Goal: Task Accomplishment & Management: Complete application form

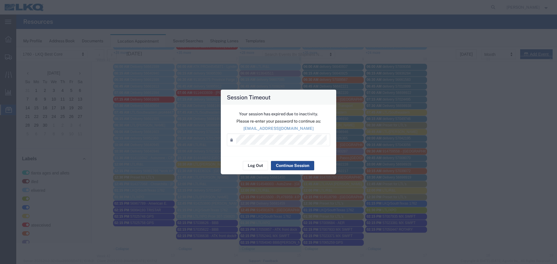
scroll to position [58, 0]
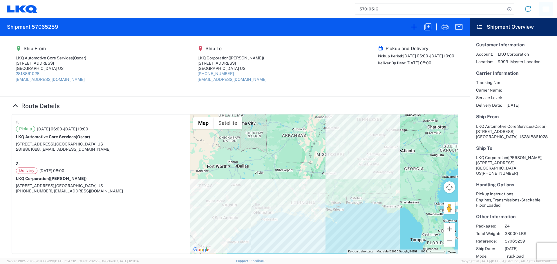
click at [544, 7] on icon "button" at bounding box center [546, 9] width 7 height 4
click at [530, 42] on link "Shipment request" at bounding box center [525, 40] width 55 height 12
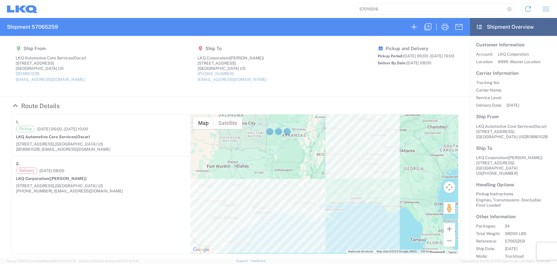
select select "FULL"
select select "US"
select select "LBS"
select select "IN"
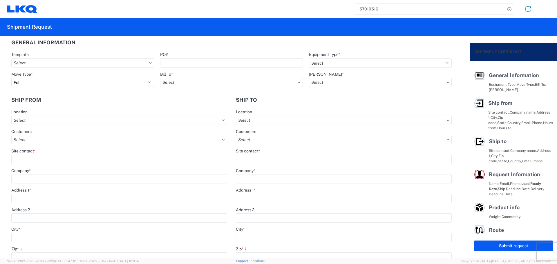
click at [370, 12] on input "57010516" at bounding box center [430, 8] width 150 height 11
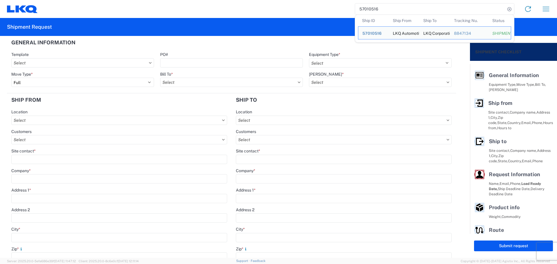
click at [370, 12] on input "57010516" at bounding box center [430, 8] width 150 height 11
click at [370, 7] on input "57010516" at bounding box center [430, 8] width 150 height 11
paste input "65259"
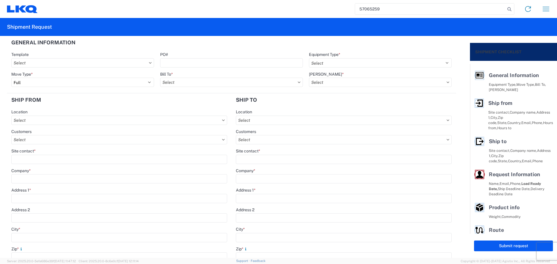
type input "57065259"
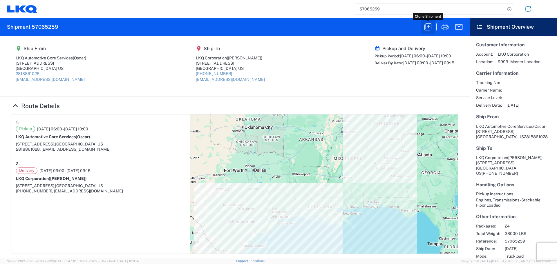
click at [430, 24] on icon "button" at bounding box center [428, 27] width 7 height 7
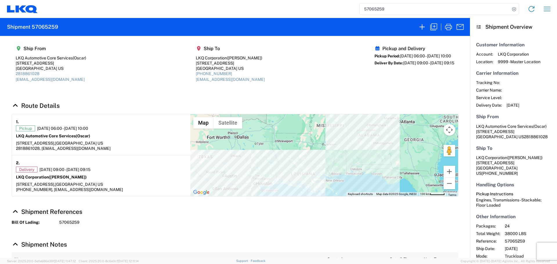
select select "FULL"
select select "US"
select select "LBS"
select select "IN"
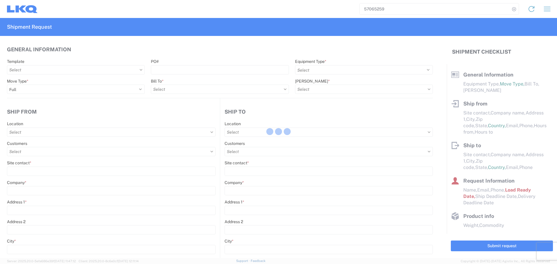
select select "STDV"
type input "Oscar"
type input "LKQ Automotive Core Services"
type input "1714 West Mount Houston Rd"
type input "[GEOGRAPHIC_DATA]"
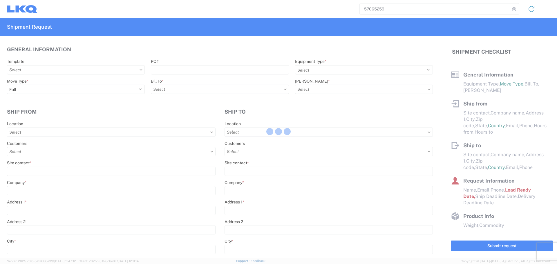
type input "77038"
type input "[EMAIL_ADDRESS][DOMAIN_NAME]"
type input "2818861028"
type input "06:00:00"
type input "10:00:00"
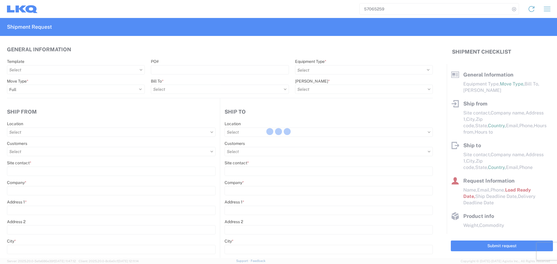
select select
type input "Brian Schmidt"
type input "LKQ Corporation"
type input "32 Dart Rd"
type input "Newnan"
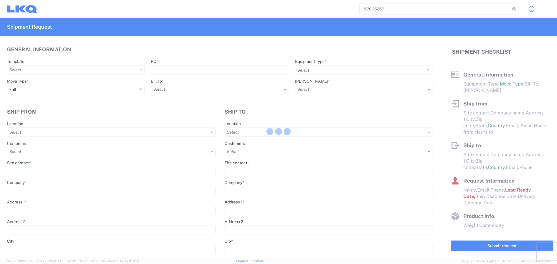
type input "30265"
type input "jbschmidt@lkqcorp.com"
type input "678-854-9960"
type input "09:00:00"
type input "09:15:00"
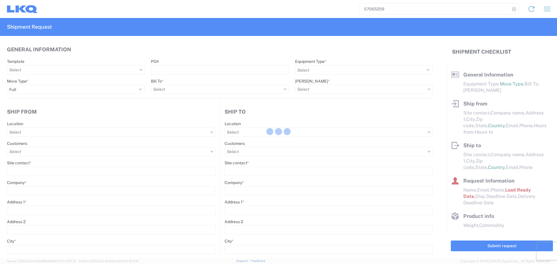
select select
type input "Oscar"
type input "[EMAIL_ADDRESS][DOMAIN_NAME]"
type input "2818861028"
type input "[DATE]"
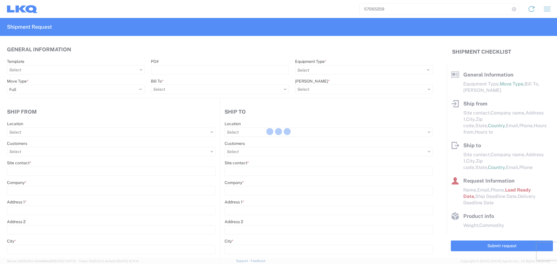
type input "[DATE]"
type input "38000"
type input "Engines, Transmissions"
type input "24"
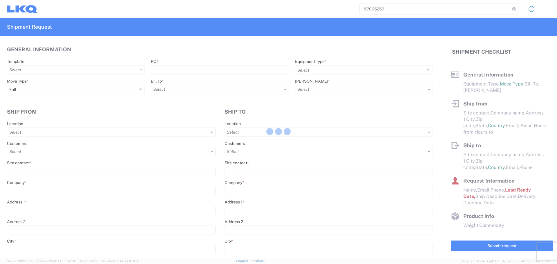
type input "0"
type input "3.33"
type input "3"
select select "FT"
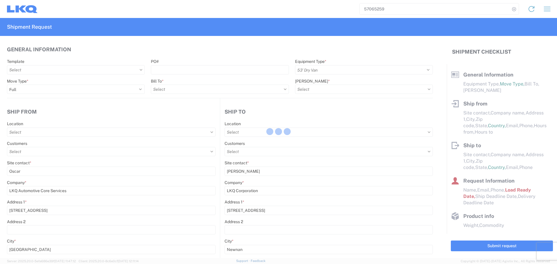
select select "TX"
select select
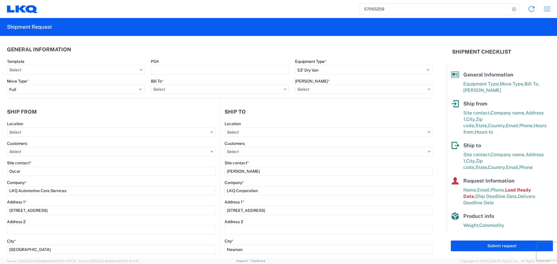
type input "1772 - LKQ Atlanta Core Newnan"
type input "1760 - LKQ Best Core"
type input "1760-1300-50180-0000 - 1760 Freight In - Cores"
type input "1760 - LKQ Best Core"
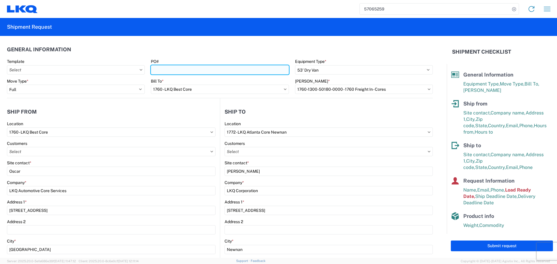
click at [157, 66] on input "PO#" at bounding box center [220, 69] width 138 height 9
type input "AUTO PARTS"
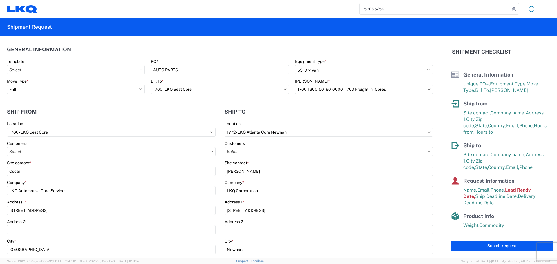
click at [191, 42] on agx-general-info "General Information Template PO# AUTO PARTS Equipment Type * Select 53’ Dry Van…" at bounding box center [220, 67] width 426 height 62
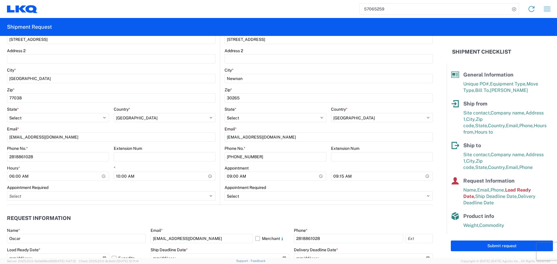
scroll to position [174, 0]
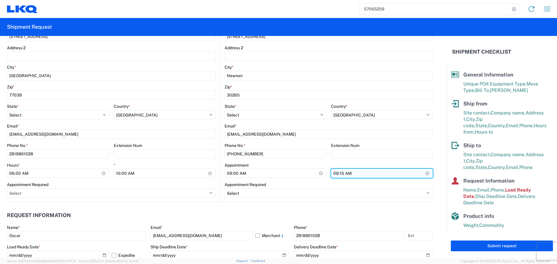
click at [426, 173] on input "09:15:00" at bounding box center [382, 173] width 102 height 9
type input "13:15"
click at [300, 179] on agx-form-control-wrapper-v2 "Appointment 09:00:00" at bounding box center [276, 173] width 102 height 20
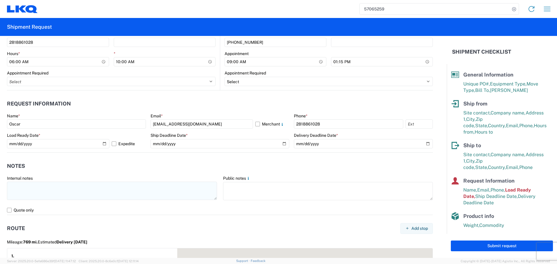
scroll to position [290, 0]
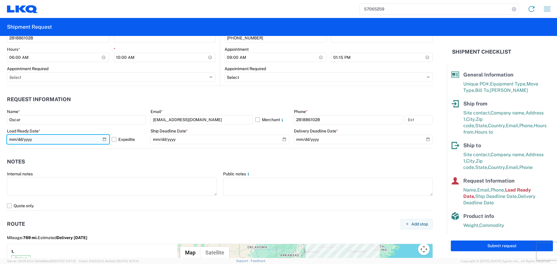
click at [100, 139] on input "[DATE]" at bounding box center [58, 139] width 102 height 9
click at [103, 138] on input "[DATE]" at bounding box center [58, 139] width 102 height 9
type input "[DATE]"
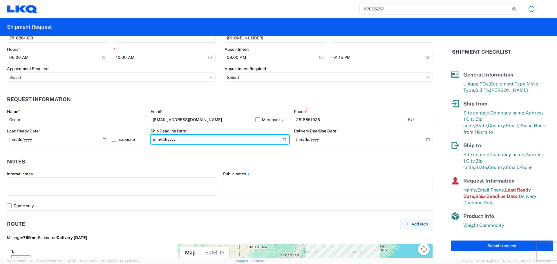
click at [281, 141] on input "[DATE]" at bounding box center [220, 139] width 139 height 9
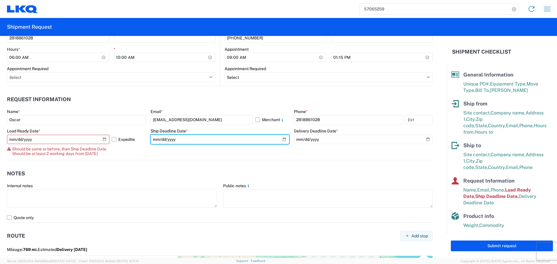
type input "[DATE]"
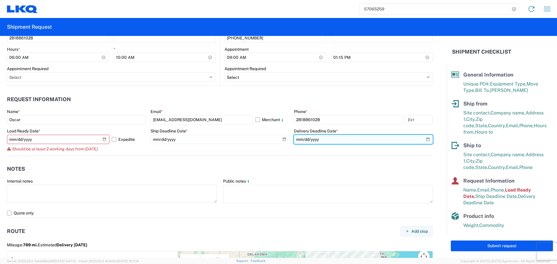
click at [423, 139] on input "[DATE]" at bounding box center [363, 139] width 139 height 9
type input "2025-10-13"
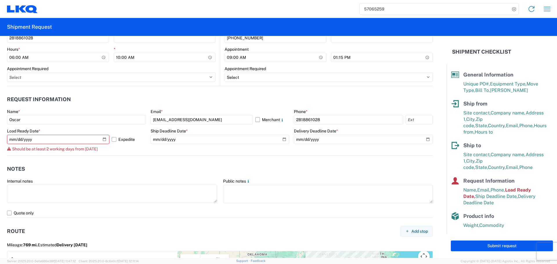
click at [198, 162] on agx-notes "Notes Internal notes Public notes Quote only" at bounding box center [220, 187] width 426 height 62
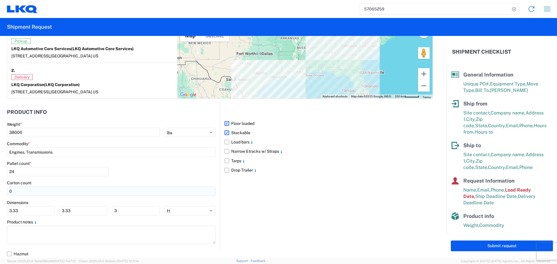
scroll to position [516, 0]
click at [25, 214] on input "3.33" at bounding box center [31, 210] width 48 height 9
type input "3"
type input "40"
click at [72, 214] on input "3.33" at bounding box center [84, 210] width 48 height 9
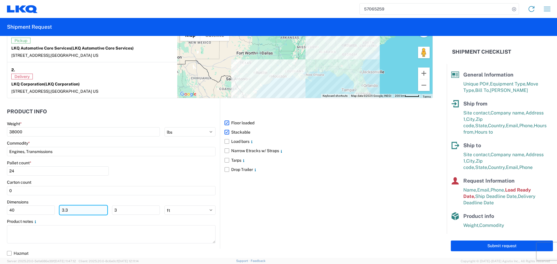
type input "3"
type input "40"
click at [126, 210] on input "3" at bounding box center [136, 210] width 48 height 9
type input "36"
click at [135, 115] on header "Product Info" at bounding box center [113, 111] width 213 height 13
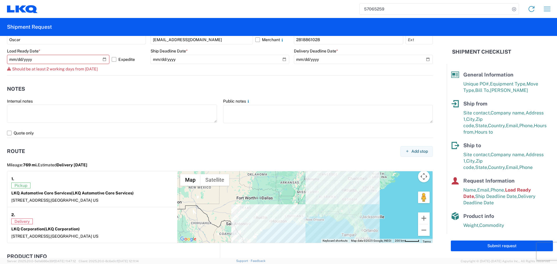
scroll to position [254, 0]
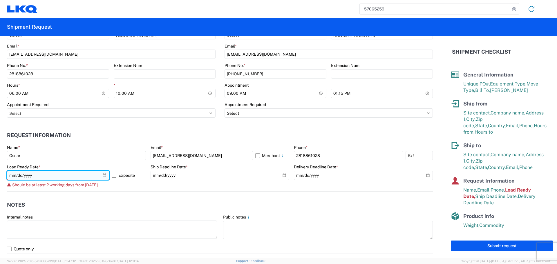
click at [103, 176] on input "[DATE]" at bounding box center [58, 175] width 102 height 9
click at [136, 187] on div "Should be at least 2 working days from [DATE]" at bounding box center [76, 185] width 139 height 5
click at [102, 176] on input "[DATE]" at bounding box center [58, 175] width 102 height 9
click at [102, 175] on input "[DATE]" at bounding box center [58, 175] width 102 height 9
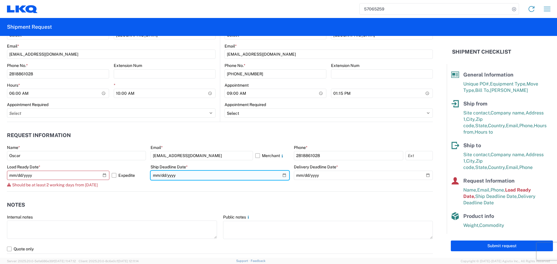
click at [279, 176] on input "[DATE]" at bounding box center [220, 175] width 139 height 9
click at [282, 176] on input "[DATE]" at bounding box center [220, 175] width 139 height 9
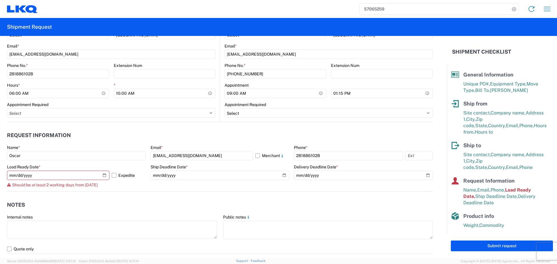
click at [251, 193] on agx-notes "Notes Internal notes Public notes Quote only" at bounding box center [220, 223] width 426 height 62
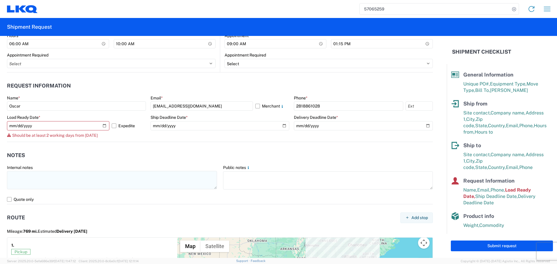
scroll to position [312, 0]
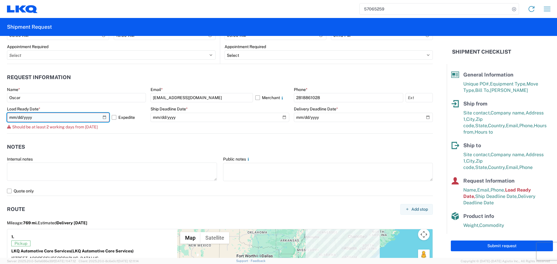
click at [27, 116] on input "[DATE]" at bounding box center [58, 117] width 102 height 9
click at [103, 117] on input "[DATE]" at bounding box center [58, 117] width 102 height 9
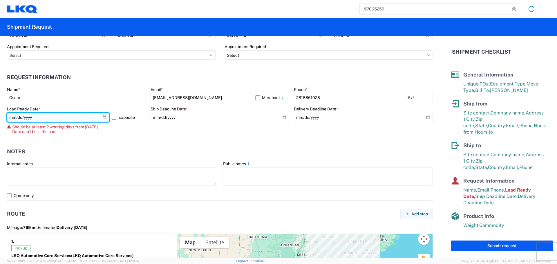
click at [102, 118] on input "[DATE]" at bounding box center [58, 117] width 102 height 9
type input "[DATE]"
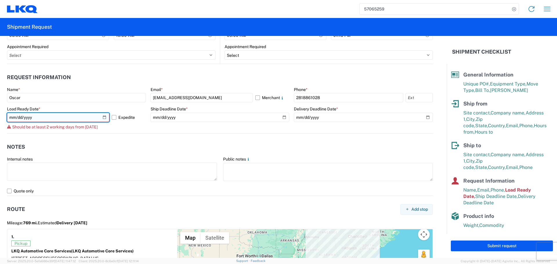
click at [101, 115] on input "[DATE]" at bounding box center [58, 117] width 102 height 9
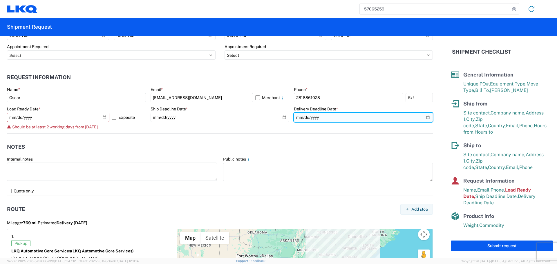
click at [421, 116] on input "[DATE]" at bounding box center [363, 117] width 139 height 9
click at [420, 117] on input "2025-10-15" at bounding box center [363, 117] width 139 height 9
click at [422, 117] on input "2025-10-15" at bounding box center [363, 117] width 139 height 9
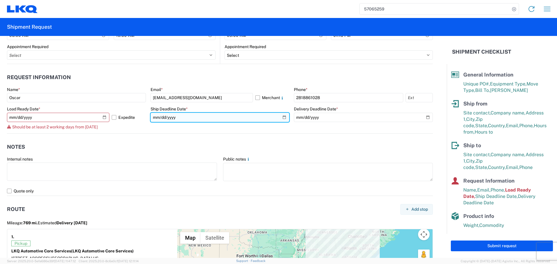
click at [281, 118] on input "[DATE]" at bounding box center [220, 117] width 139 height 9
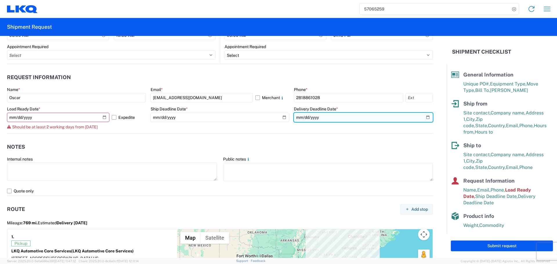
click at [420, 119] on input "[DATE]" at bounding box center [363, 117] width 139 height 9
click at [422, 117] on input "[DATE]" at bounding box center [363, 117] width 139 height 9
type input "[DATE]"
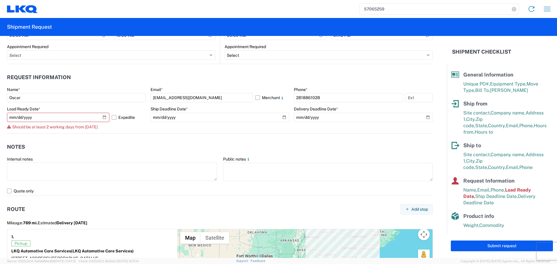
click at [158, 135] on agx-notes "Notes Internal notes Public notes Quote only" at bounding box center [220, 165] width 426 height 62
click at [41, 124] on div "Load Ready Date * 2025-10-10 Expedite Should be at least 2 working days from to…" at bounding box center [76, 118] width 139 height 23
click at [24, 125] on span "Should be at least 2 working days from [DATE]" at bounding box center [55, 127] width 86 height 5
click at [103, 116] on input "[DATE]" at bounding box center [58, 117] width 102 height 9
click at [102, 119] on input "[DATE]" at bounding box center [58, 117] width 102 height 9
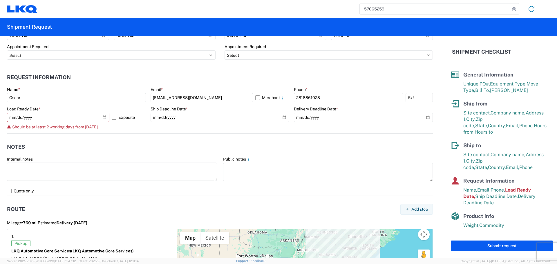
click at [37, 157] on div "Internal notes" at bounding box center [112, 159] width 210 height 5
click at [103, 117] on input "[DATE]" at bounding box center [58, 117] width 102 height 9
type input "[DATE]"
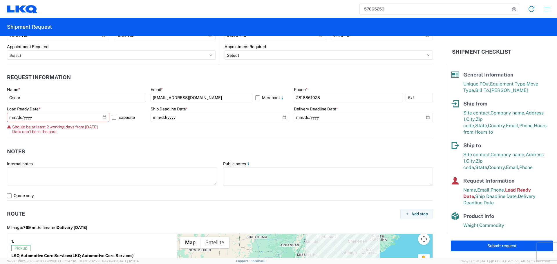
click at [89, 145] on agx-notes "Notes Internal notes Public notes Quote only" at bounding box center [220, 169] width 426 height 62
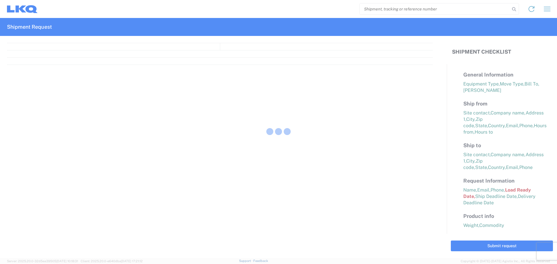
select select "[GEOGRAPHIC_DATA]"
select select "GA"
select select "LBS"
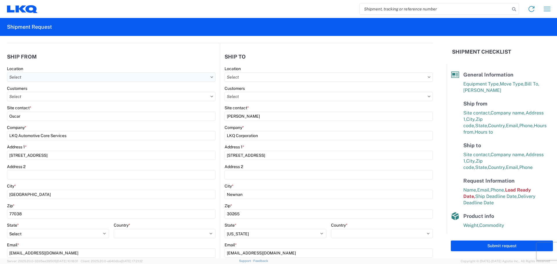
select select "STDV"
select select "FULL"
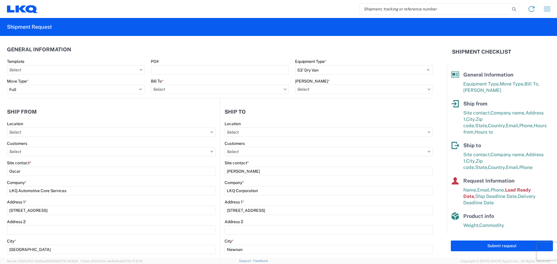
type input "1760 - LKQ Best Core"
type input "1772 - LKQ Atlanta Core Newnan"
type input "1760 - LKQ Best Core"
type input "1760-1300-50180-0000 - 1760 Freight In - Cores"
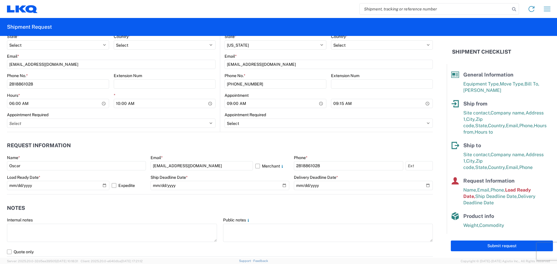
scroll to position [261, 0]
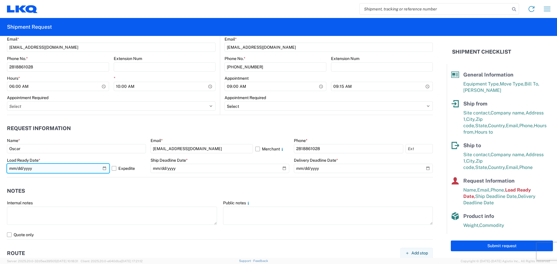
click at [102, 170] on input "2025-10-09" at bounding box center [58, 168] width 102 height 9
type input "2025-10-10"
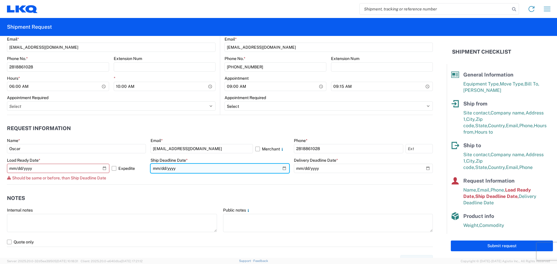
click at [282, 168] on input "2025-10-09" at bounding box center [220, 168] width 139 height 9
type input "2025-10-10"
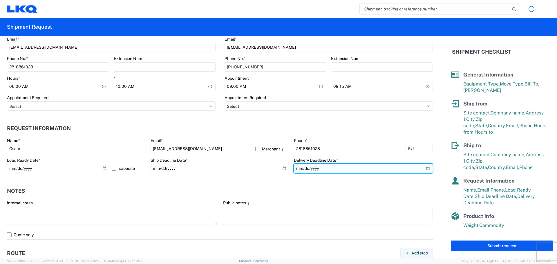
click at [428, 168] on input "2025-10-10" at bounding box center [363, 168] width 139 height 9
click at [421, 171] on input "2025-10-10" at bounding box center [363, 168] width 139 height 9
type input "2025-10-13"
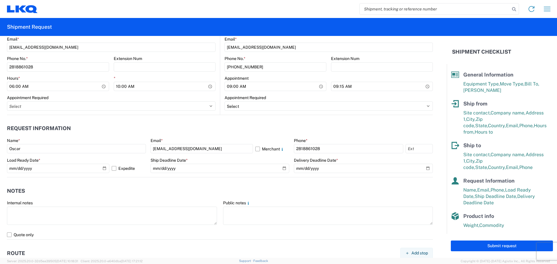
click at [189, 181] on agx-notes "Notes Internal notes Public notes Quote only" at bounding box center [220, 209] width 426 height 62
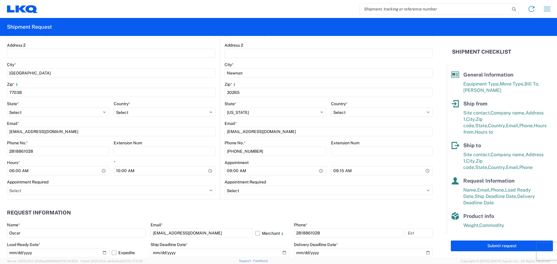
scroll to position [174, 0]
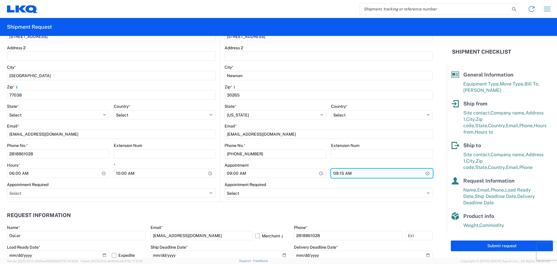
click at [423, 173] on input "09:15:00" at bounding box center [382, 173] width 102 height 9
type input "13:15"
click at [225, 208] on agx-request-info "Request Information Name * Oscar Email * oxdavila@lkqcorp.com Merchant Phone * …" at bounding box center [220, 233] width 426 height 62
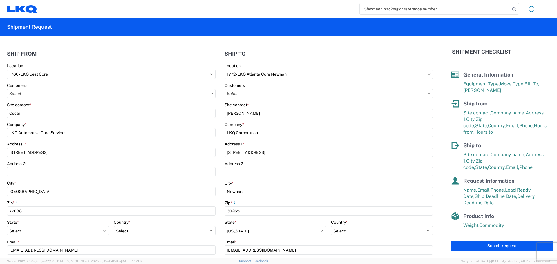
scroll to position [0, 0]
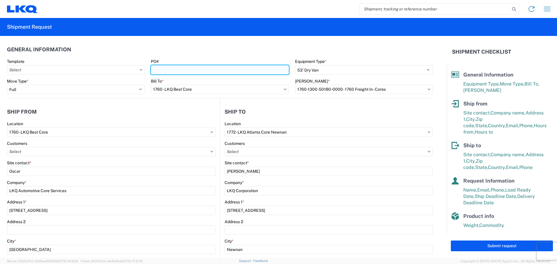
click at [182, 69] on input "PO#" at bounding box center [220, 69] width 138 height 9
type input "AUTO PARTS"
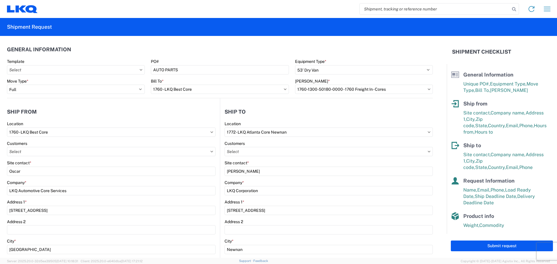
click at [225, 47] on header "General Information" at bounding box center [220, 49] width 426 height 13
click at [503, 248] on button "Submit request" at bounding box center [502, 246] width 102 height 11
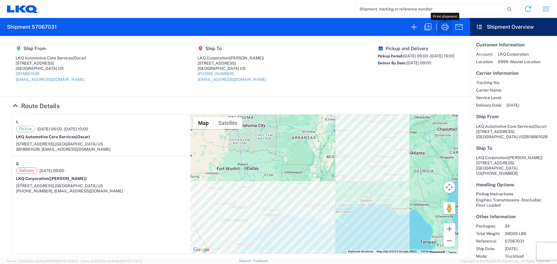
click at [444, 28] on icon "button" at bounding box center [445, 27] width 7 height 6
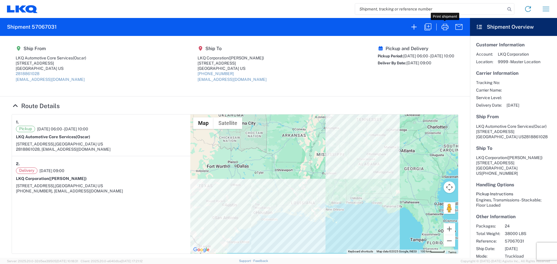
click at [392, 10] on input "search" at bounding box center [430, 8] width 150 height 11
paste input "56332775"
type input "56332775"
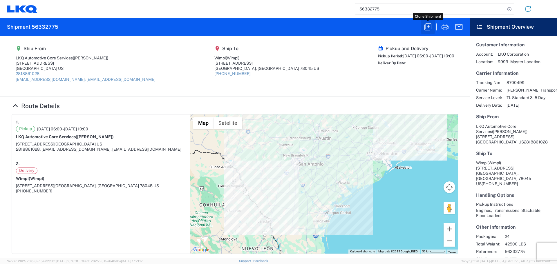
click at [426, 25] on icon "button" at bounding box center [428, 26] width 9 height 9
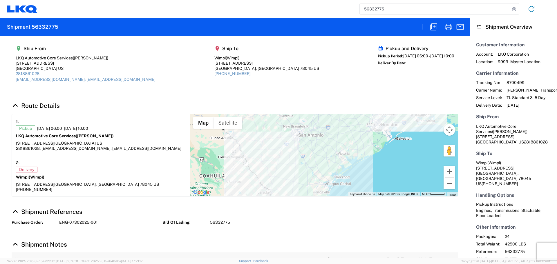
select select "STDV"
select select "FULL"
select select "US"
select select "LBS"
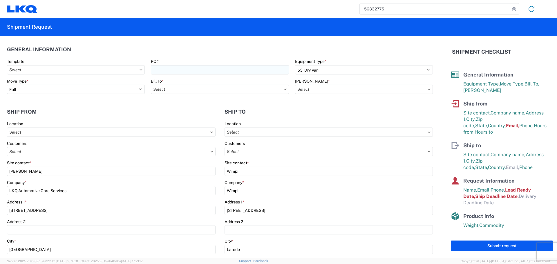
type input "1760 - LKQ Best Core"
type input "1760-6300-66000-0000 - 1760 Freight Out"
type input "1760 - LKQ Best Core"
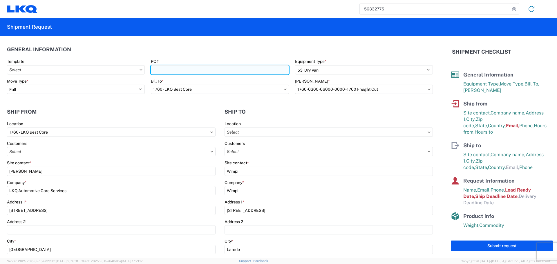
click at [174, 67] on input "PO#" at bounding box center [220, 69] width 138 height 9
type input "AUTO PARTS - [PERSON_NAME]"
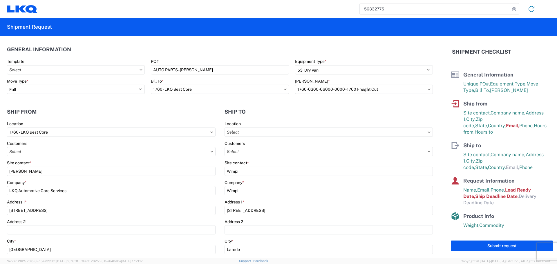
click at [218, 45] on header "General Information" at bounding box center [220, 49] width 426 height 13
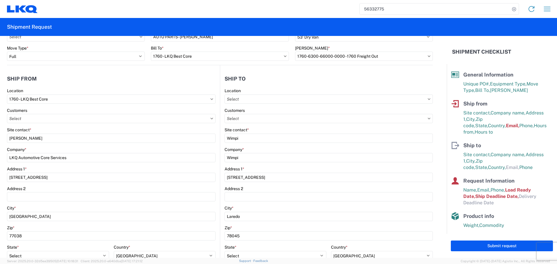
scroll to position [87, 0]
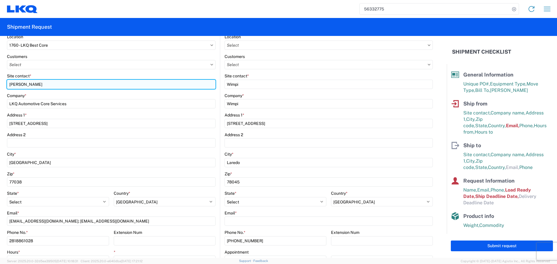
click at [26, 87] on input "[PERSON_NAME]" at bounding box center [111, 84] width 209 height 9
type input "Oscar"
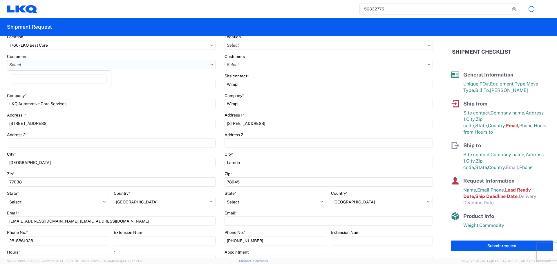
click at [60, 65] on input "text" at bounding box center [111, 64] width 209 height 9
click at [149, 74] on div "Site contact *" at bounding box center [111, 75] width 209 height 5
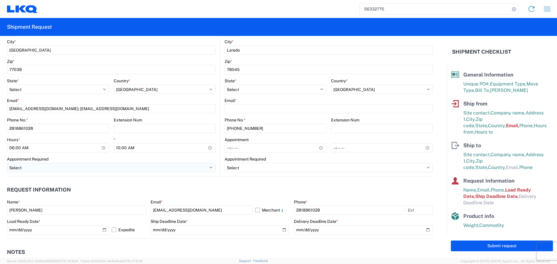
scroll to position [203, 0]
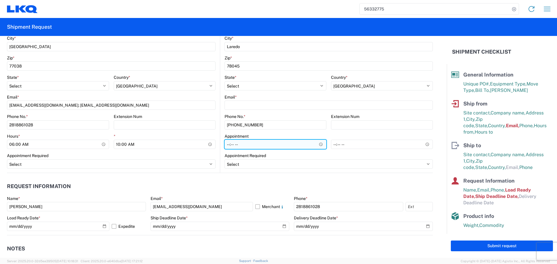
click at [316, 143] on input "Hours *" at bounding box center [276, 144] width 102 height 9
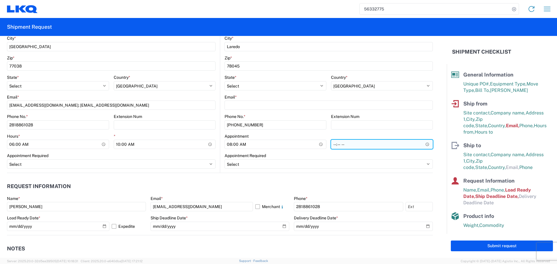
type input "08:00"
click at [423, 143] on input "*" at bounding box center [382, 144] width 102 height 9
type input "13:00"
click at [211, 181] on header "Request Information" at bounding box center [220, 186] width 426 height 13
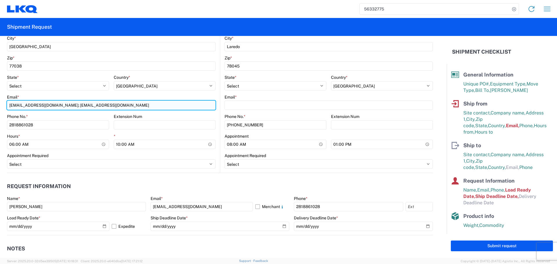
click at [53, 107] on input "[EMAIL_ADDRESS][DOMAIN_NAME]; [EMAIL_ADDRESS][DOMAIN_NAME]" at bounding box center [111, 105] width 209 height 9
type input "[EMAIL_ADDRESS][DOMAIN_NAME]"
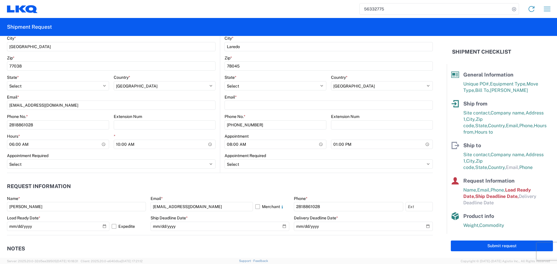
click at [121, 180] on header "Request Information" at bounding box center [220, 186] width 426 height 13
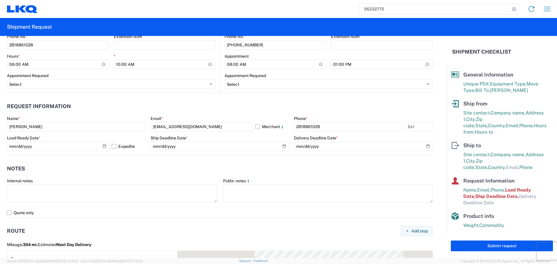
scroll to position [290, 0]
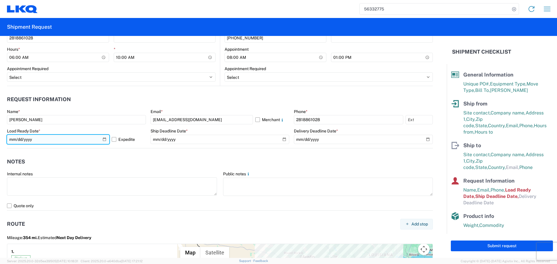
click at [105, 140] on input "2025-07-30" at bounding box center [58, 139] width 102 height 9
type input "[DATE]"
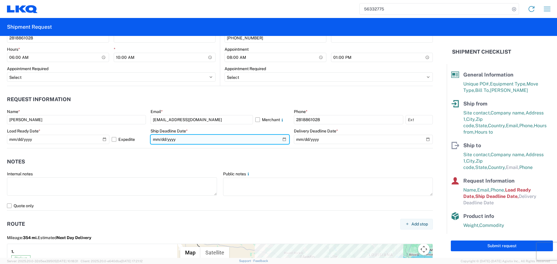
click at [287, 141] on input "2025-07-30" at bounding box center [220, 139] width 139 height 9
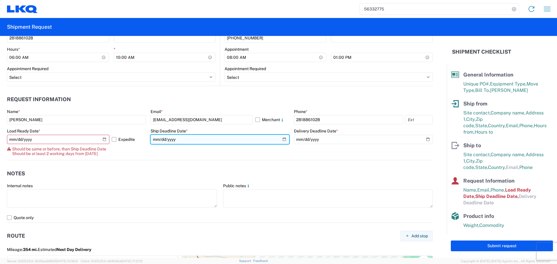
click at [282, 141] on input "2025-07-30" at bounding box center [220, 139] width 139 height 9
type input "[DATE]"
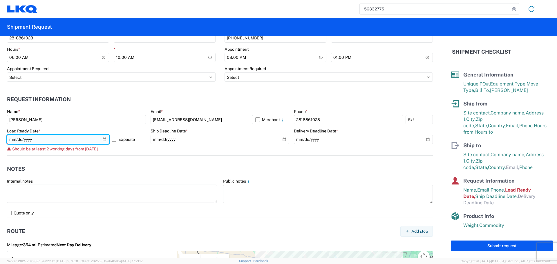
click at [103, 138] on input "[DATE]" at bounding box center [58, 139] width 102 height 9
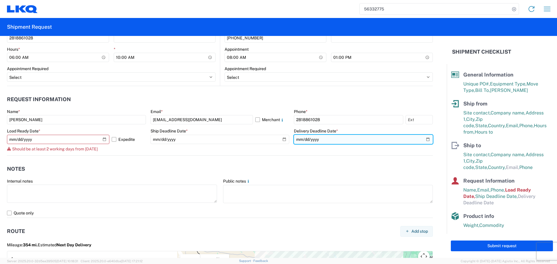
click at [424, 141] on input "date" at bounding box center [363, 139] width 139 height 9
type input "[DATE]"
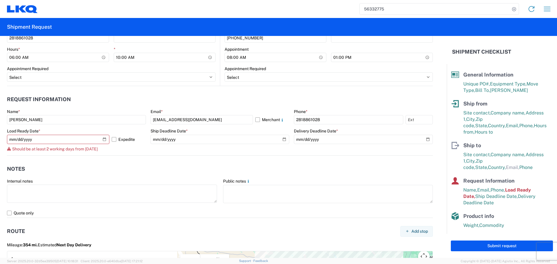
click at [149, 148] on div "Name * Alfredo Canales Email * acgarcia@lkqcorp.com Merchant Phone * 2818861028…" at bounding box center [220, 132] width 426 height 46
click at [110, 140] on div "2025-10-09 Expedite" at bounding box center [76, 139] width 139 height 9
click at [113, 140] on label "Expedite" at bounding box center [129, 139] width 34 height 9
click at [0, 0] on input "Expedite" at bounding box center [0, 0] width 0 height 0
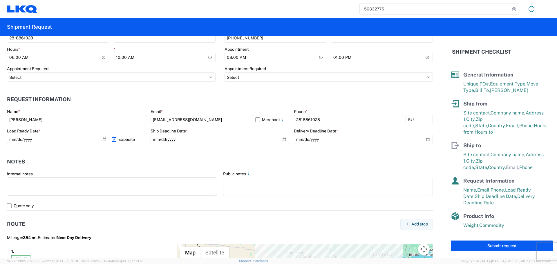
click at [113, 140] on label "Expedite" at bounding box center [129, 139] width 34 height 9
click at [0, 0] on input "Expedite" at bounding box center [0, 0] width 0 height 0
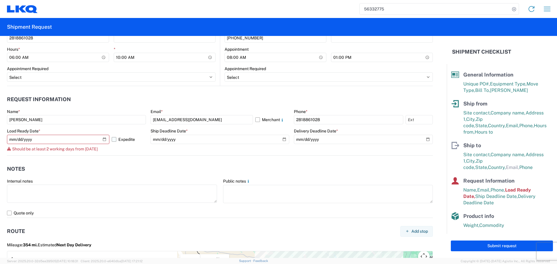
click at [114, 140] on label "Expedite" at bounding box center [129, 139] width 34 height 9
click at [0, 0] on input "Expedite" at bounding box center [0, 0] width 0 height 0
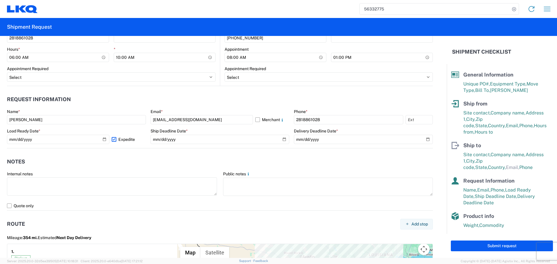
click at [114, 140] on label "Expedite" at bounding box center [129, 139] width 34 height 9
click at [0, 0] on input "Expedite" at bounding box center [0, 0] width 0 height 0
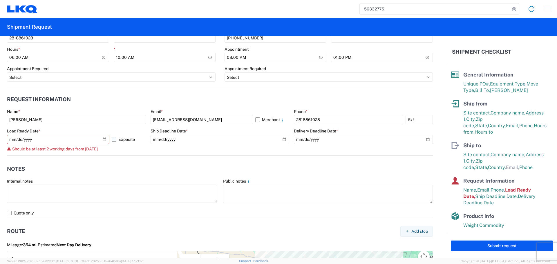
click at [114, 140] on label "Expedite" at bounding box center [129, 139] width 34 height 9
click at [0, 0] on input "Expedite" at bounding box center [0, 0] width 0 height 0
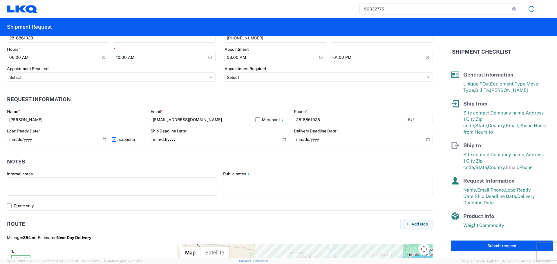
click at [112, 138] on label "Expedite" at bounding box center [129, 139] width 34 height 9
click at [0, 0] on input "Expedite" at bounding box center [0, 0] width 0 height 0
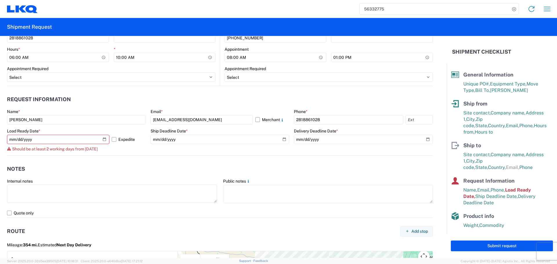
click at [117, 141] on label "Expedite" at bounding box center [129, 139] width 34 height 9
click at [0, 0] on input "Expedite" at bounding box center [0, 0] width 0 height 0
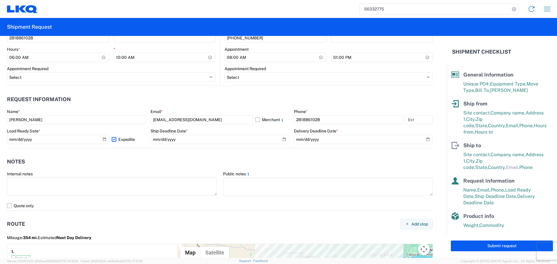
click at [117, 141] on label "Expedite" at bounding box center [129, 139] width 34 height 9
click at [0, 0] on input "Expedite" at bounding box center [0, 0] width 0 height 0
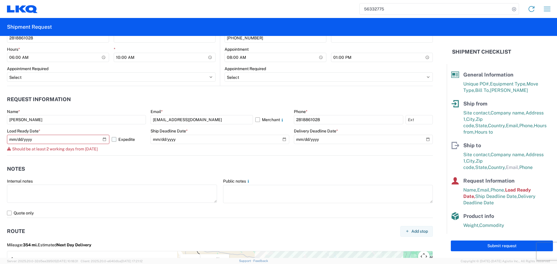
click at [117, 141] on label "Expedite" at bounding box center [129, 139] width 34 height 9
click at [0, 0] on input "Expedite" at bounding box center [0, 0] width 0 height 0
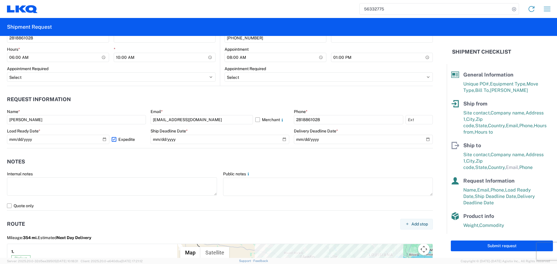
click at [138, 155] on agx-notes "Notes Internal notes Public notes Quote only" at bounding box center [220, 180] width 426 height 62
click at [116, 140] on label "Expedite" at bounding box center [129, 139] width 34 height 9
click at [0, 0] on input "Expedite" at bounding box center [0, 0] width 0 height 0
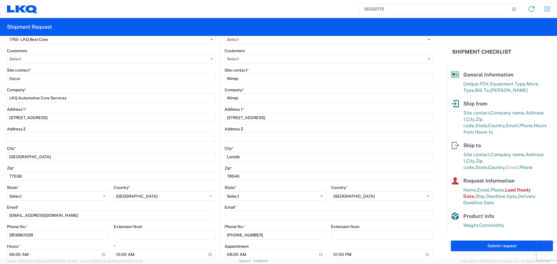
scroll to position [80, 0]
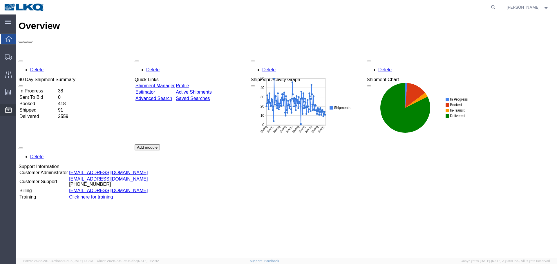
click at [0, 0] on span "Location Appointment" at bounding box center [0, 0] width 0 height 0
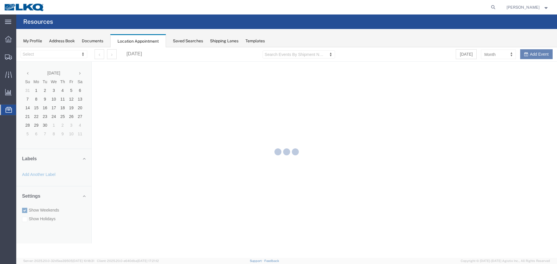
select select "27634"
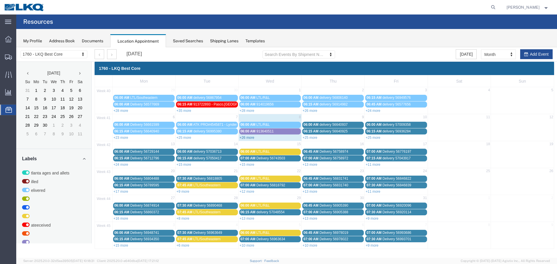
click at [248, 139] on link "+26 more" at bounding box center [247, 138] width 15 height 4
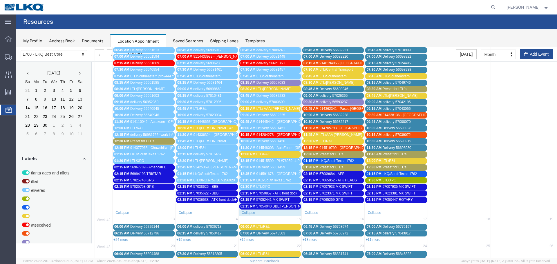
scroll to position [116, 0]
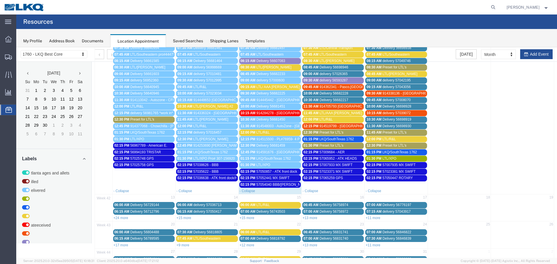
click at [337, 178] on span "57065259 GPS" at bounding box center [332, 178] width 24 height 4
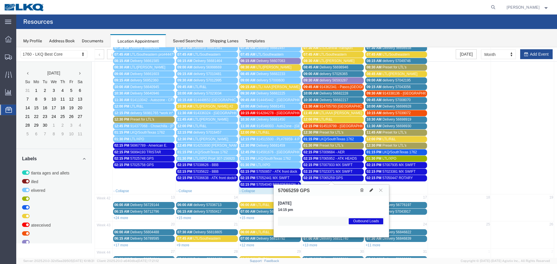
click at [373, 190] on icon at bounding box center [371, 190] width 3 height 4
select select "1"
select select "80"
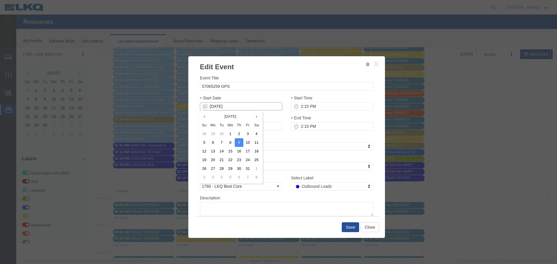
click at [222, 105] on input "[DATE]" at bounding box center [241, 106] width 82 height 8
click at [246, 140] on td "10" at bounding box center [248, 142] width 9 height 9
type input "10/10/2025"
click at [350, 232] on button "Save" at bounding box center [350, 228] width 17 height 10
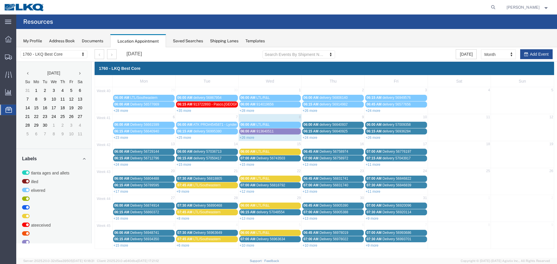
scroll to position [0, 0]
click at [541, 57] on button "Add Event" at bounding box center [536, 54] width 33 height 10
select select
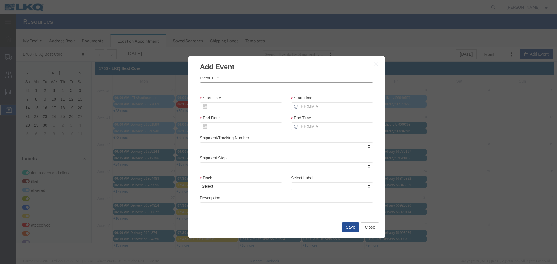
click at [236, 88] on input "Event Title" at bounding box center [287, 86] width 174 height 8
paste input "57067031"
click at [235, 81] on div "Event Title 57067031" at bounding box center [287, 83] width 174 height 16
click at [231, 82] on div "Event Title 57067031" at bounding box center [287, 83] width 174 height 16
click at [230, 85] on input "57067031" at bounding box center [287, 86] width 174 height 8
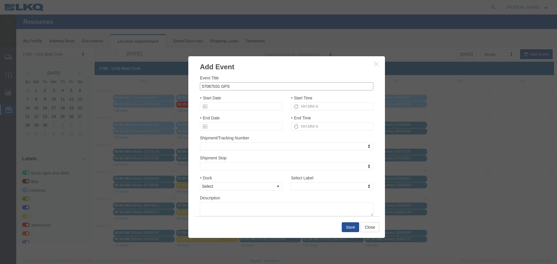
type input "57067031 GPS"
click at [283, 71] on h3 "Add Event" at bounding box center [286, 64] width 197 height 16
click at [219, 107] on input "Start Date" at bounding box center [241, 106] width 82 height 8
click at [231, 97] on div "Start Date" at bounding box center [241, 103] width 82 height 16
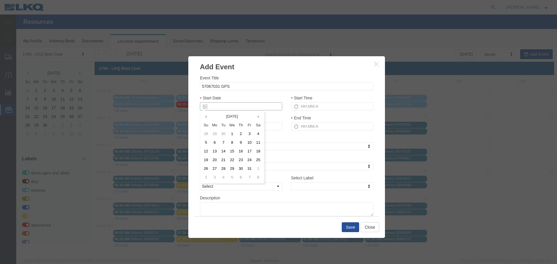
click at [214, 107] on input "Start Date" at bounding box center [241, 106] width 82 height 8
type input "10"
type input "[DATE]"
type input "10/10/2"
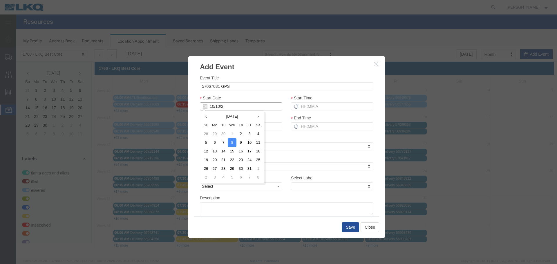
type input "10/10/25"
click at [238, 97] on div "Start Date 10/10/25" at bounding box center [241, 103] width 82 height 16
click at [320, 107] on input "Start Time" at bounding box center [332, 106] width 82 height 8
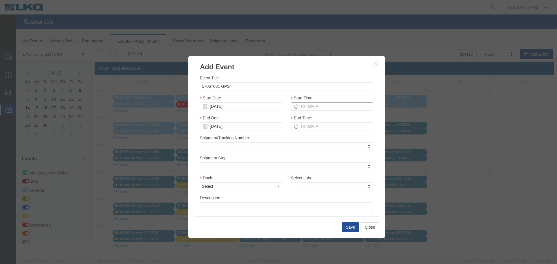
type input "2:15 PM"
click at [317, 130] on input "3:15 PM" at bounding box center [332, 126] width 82 height 8
type input "2:15 PM"
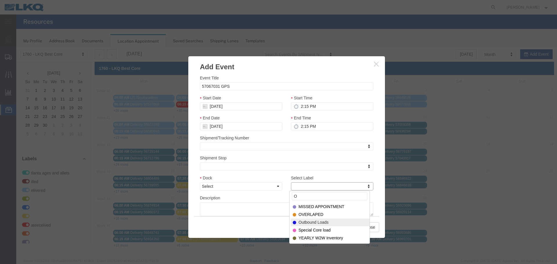
type input "O"
select select "80"
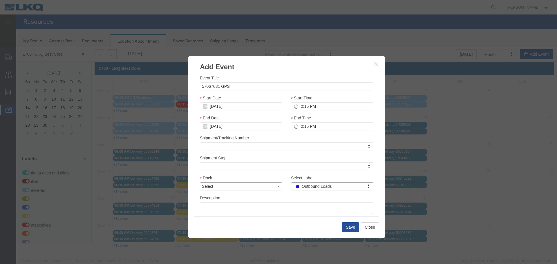
click at [277, 187] on select "Select 1760 - LKQ Best Core 1760 - Outbound Loads" at bounding box center [241, 187] width 82 height 8
select select "1"
click at [200, 183] on select "Select 1760 - LKQ Best Core 1760 - Outbound Loads" at bounding box center [241, 187] width 82 height 8
click at [278, 193] on div "Dock Select 1760 - LKQ Best Core 1760 - Outbound Loads" at bounding box center [241, 185] width 91 height 20
click at [349, 228] on button "Save" at bounding box center [350, 228] width 17 height 10
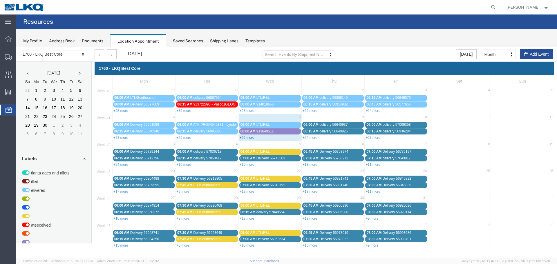
click at [246, 137] on link "+26 more" at bounding box center [247, 138] width 15 height 4
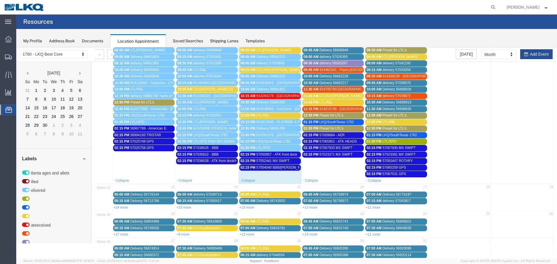
scroll to position [145, 0]
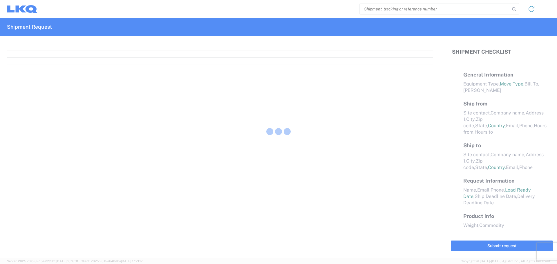
select select "STDV"
select select "FULL"
select select "LBS"
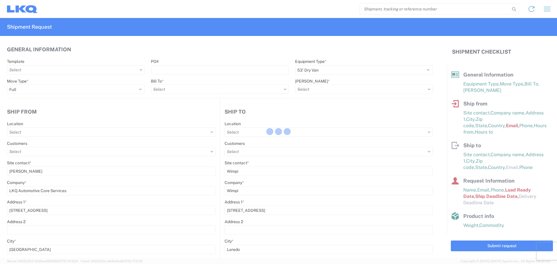
type input "1760 - LKQ Best Core"
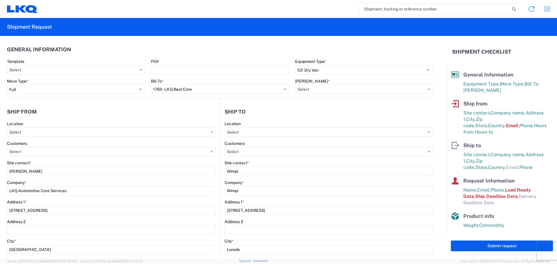
type input "1760 - LKQ Best Core"
type input "1760-6300-66000-0000 - 1760 Freight Out"
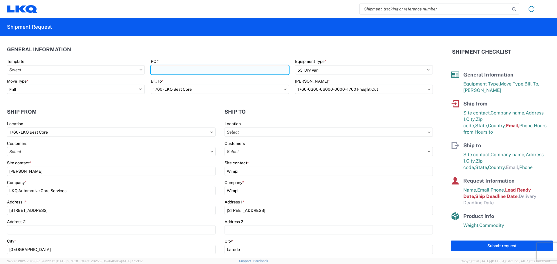
click at [196, 69] on input "PO#" at bounding box center [220, 69] width 138 height 9
type input "AUTO PARTS - [PERSON_NAME]"
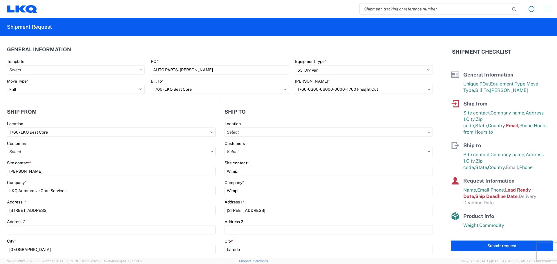
click at [202, 55] on header "General Information" at bounding box center [220, 49] width 426 height 13
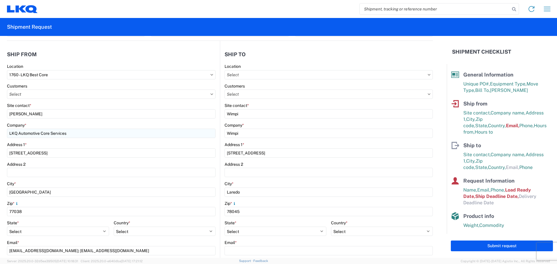
scroll to position [58, 0]
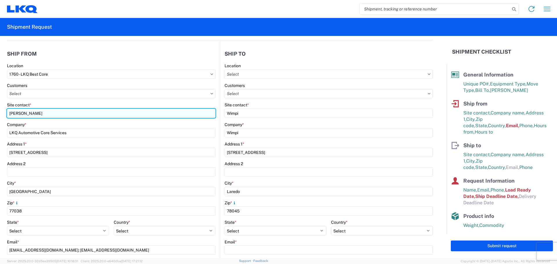
click at [21, 115] on input "[PERSON_NAME]" at bounding box center [111, 113] width 209 height 9
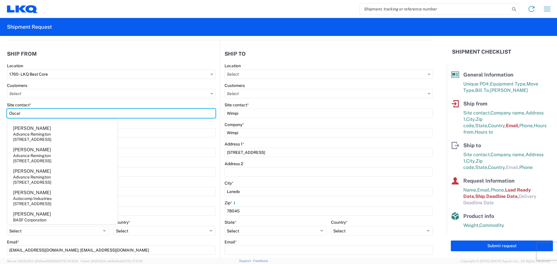
type input "Oscar"
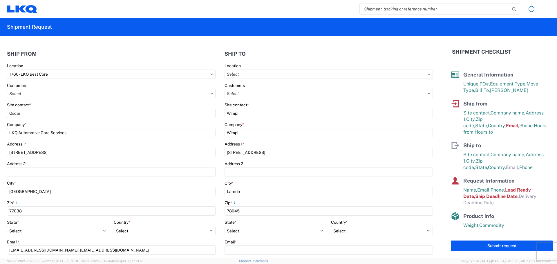
click at [85, 60] on header "Ship from" at bounding box center [113, 53] width 213 height 13
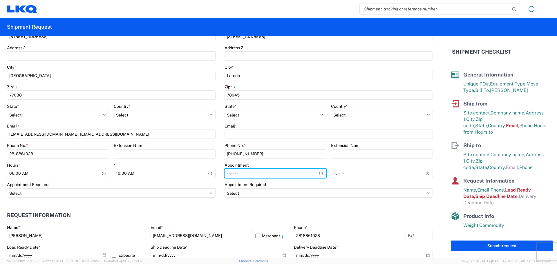
click at [317, 175] on input "Hours *" at bounding box center [276, 173] width 102 height 9
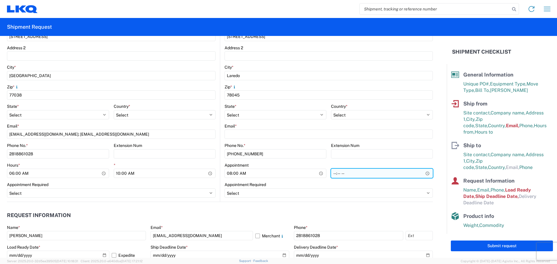
type input "08:00"
click at [420, 176] on input "*" at bounding box center [382, 173] width 102 height 9
click at [422, 174] on input "*" at bounding box center [382, 173] width 102 height 9
type input "13:00"
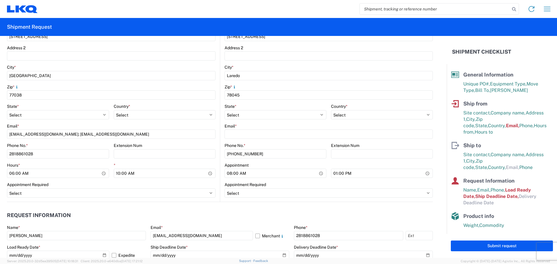
click at [407, 187] on div "Appointment Required" at bounding box center [329, 184] width 208 height 5
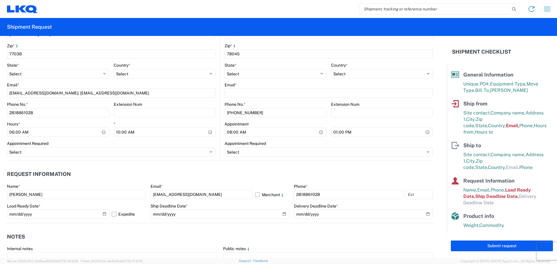
scroll to position [319, 0]
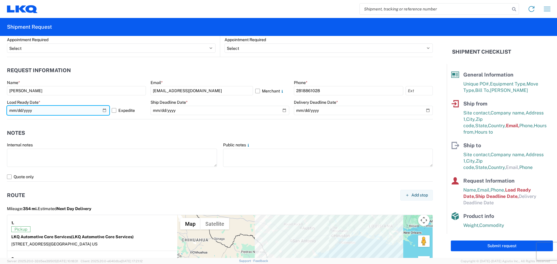
click at [103, 111] on input "[DATE]" at bounding box center [58, 110] width 102 height 9
type input "[DATE]"
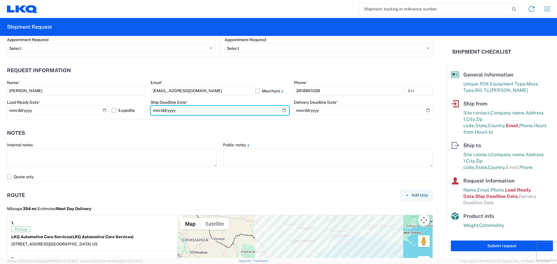
click at [284, 111] on input "[DATE]" at bounding box center [220, 110] width 139 height 9
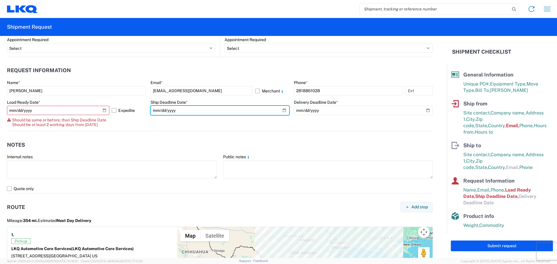
type input "[DATE]"
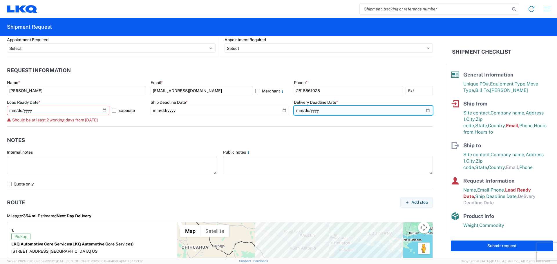
click at [422, 112] on input "date" at bounding box center [363, 110] width 139 height 9
type input "[DATE]"
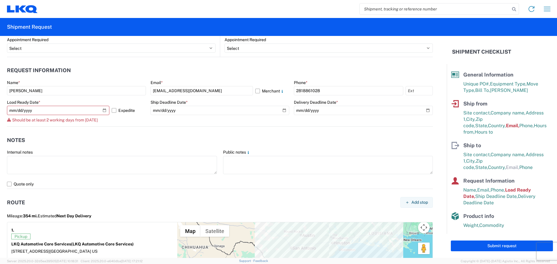
click at [189, 124] on agx-form-control-wrapper-v2 "Ship Deadline Date * [DATE]" at bounding box center [220, 113] width 139 height 27
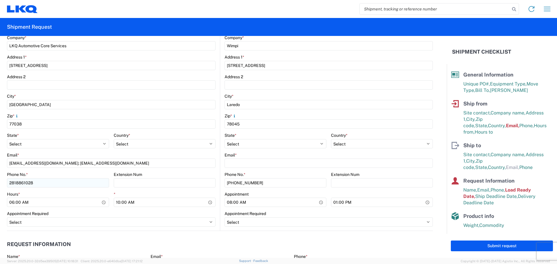
scroll to position [138, 0]
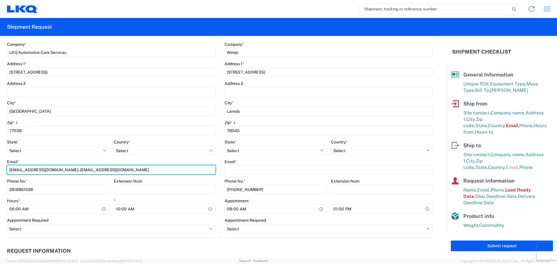
click at [39, 172] on input "[EMAIL_ADDRESS][DOMAIN_NAME]; [EMAIL_ADDRESS][DOMAIN_NAME]" at bounding box center [111, 169] width 209 height 9
click at [38, 172] on input "[EMAIL_ADDRESS][DOMAIN_NAME]; [EMAIL_ADDRESS][DOMAIN_NAME]" at bounding box center [111, 169] width 209 height 9
click at [37, 172] on input "[EMAIL_ADDRESS][DOMAIN_NAME]; [EMAIL_ADDRESS][DOMAIN_NAME]" at bounding box center [111, 169] width 209 height 9
click at [47, 168] on input "[EMAIL_ADDRESS][DOMAIN_NAME]; [EMAIL_ADDRESS][DOMAIN_NAME]" at bounding box center [111, 169] width 209 height 9
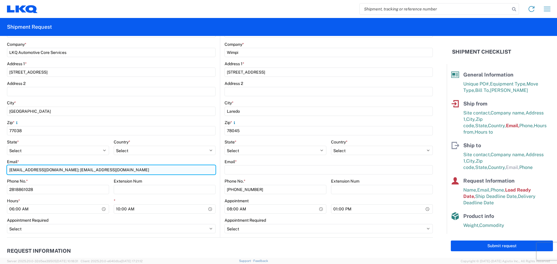
click at [47, 168] on input "[EMAIL_ADDRESS][DOMAIN_NAME]; [EMAIL_ADDRESS][DOMAIN_NAME]" at bounding box center [111, 169] width 209 height 9
type input "[EMAIL_ADDRESS][DOMAIN_NAME]"
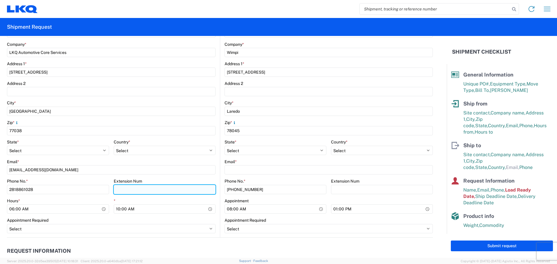
click at [179, 185] on input "Extension Num" at bounding box center [165, 189] width 102 height 9
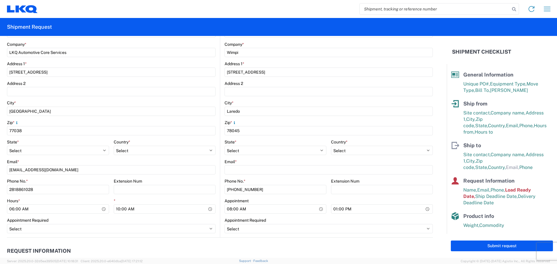
click at [172, 179] on div "Extension Num" at bounding box center [165, 181] width 102 height 5
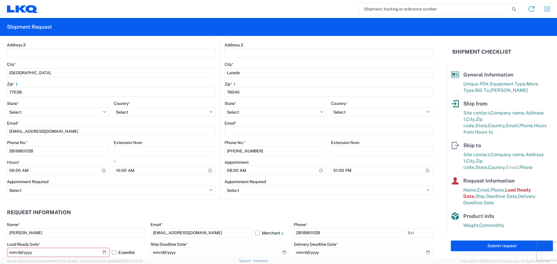
scroll to position [284, 0]
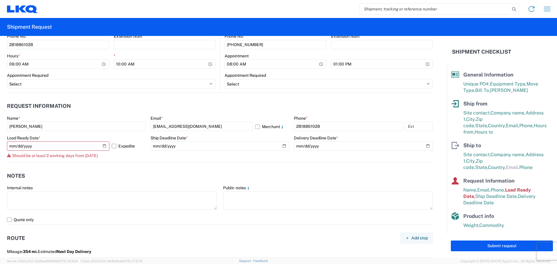
click at [116, 146] on label "Expedite" at bounding box center [129, 146] width 34 height 9
click at [0, 0] on input "Expedite" at bounding box center [0, 0] width 0 height 0
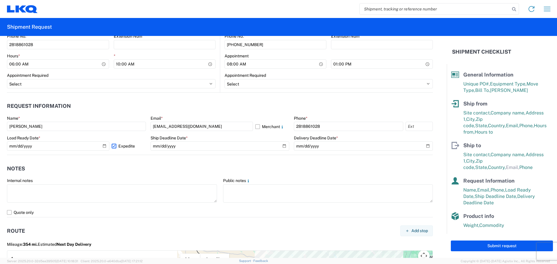
click at [119, 156] on agx-notes "Notes Internal notes Public notes Quote only" at bounding box center [220, 186] width 426 height 62
click at [116, 147] on label "Expedite" at bounding box center [129, 146] width 34 height 9
click at [0, 0] on input "Expedite" at bounding box center [0, 0] width 0 height 0
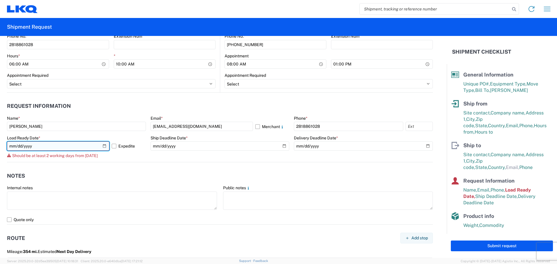
click at [105, 145] on input "[DATE]" at bounding box center [58, 146] width 102 height 9
click at [106, 147] on input "[DATE]" at bounding box center [58, 146] width 102 height 9
click at [106, 145] on input "[DATE]" at bounding box center [58, 146] width 102 height 9
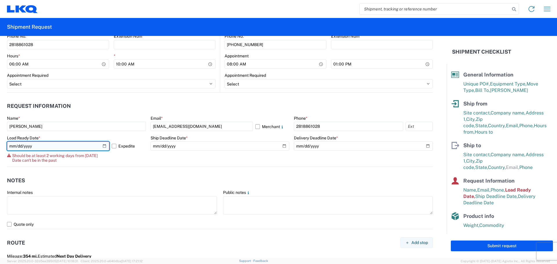
click at [26, 149] on input "[DATE]" at bounding box center [58, 146] width 102 height 9
click at [30, 145] on input "[DATE]" at bounding box center [58, 146] width 102 height 9
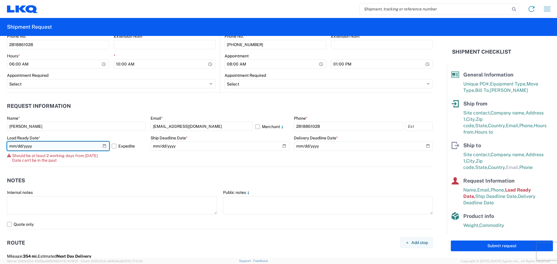
click at [30, 145] on input "[DATE]" at bounding box center [58, 146] width 102 height 9
click at [102, 147] on input "[DATE]" at bounding box center [58, 146] width 102 height 9
type input "[DATE]"
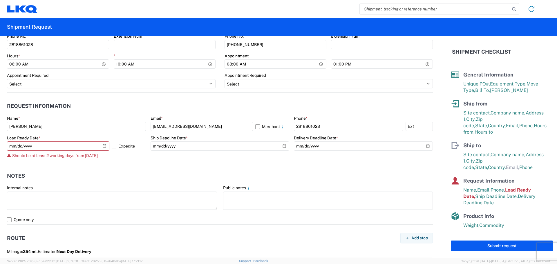
click at [282, 160] on agx-form-control-wrapper-v2 "Ship Deadline Date * [DATE]" at bounding box center [220, 149] width 139 height 27
click at [105, 147] on input "[DATE]" at bounding box center [58, 146] width 102 height 9
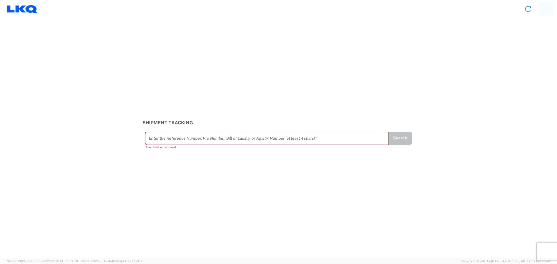
click at [549, 10] on icon "button" at bounding box center [546, 8] width 9 height 9
click at [536, 38] on link "Shipment request" at bounding box center [525, 40] width 55 height 12
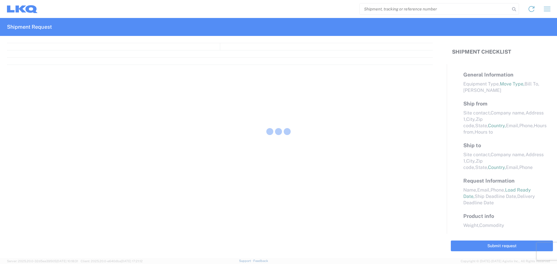
select select "FULL"
select select "LBS"
select select "IN"
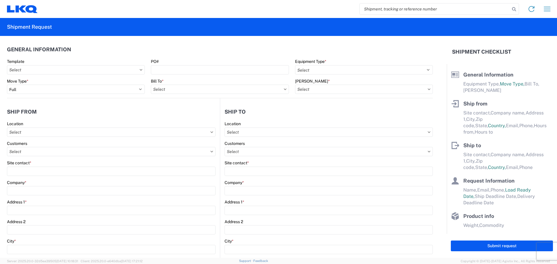
click at [385, 11] on input "search" at bounding box center [435, 8] width 150 height 11
paste input "57052441"
type input "57052441"
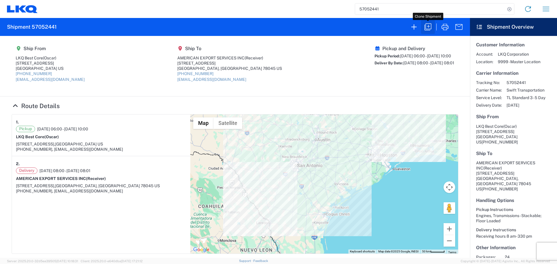
click at [427, 26] on icon "button" at bounding box center [428, 26] width 9 height 9
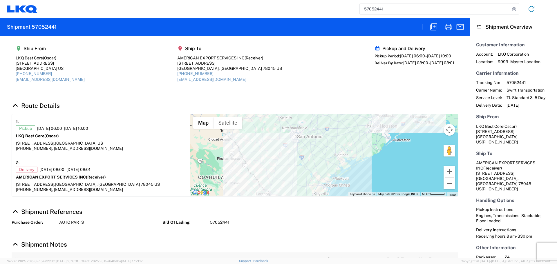
select select "FULL"
select select "US"
select select "LBS"
select select "IN"
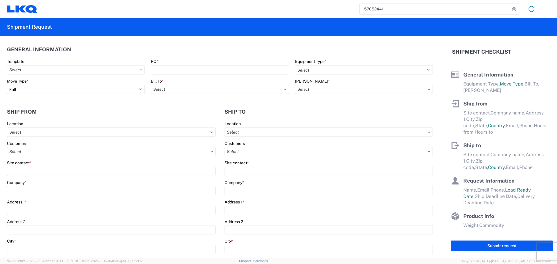
select select "STDV"
type input "Oscar"
type input "LKQ Best Core"
type input "[STREET_ADDRESS]"
type input "[GEOGRAPHIC_DATA]"
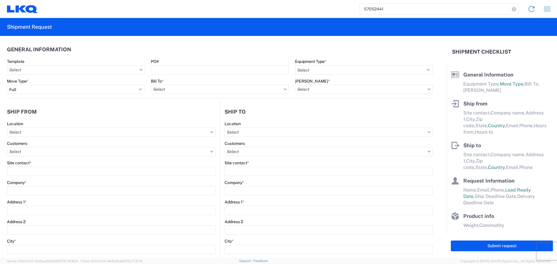
type input "77038"
type input "[EMAIL_ADDRESS][DOMAIN_NAME]"
type input "[PHONE_NUMBER]"
type input "06:00:00"
type input "10:00:00"
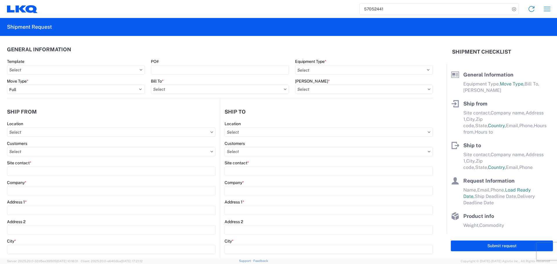
select select
type input "Receiver"
type input "AMERICAN EXPORT SERVICES INC"
type input "[STREET_ADDRESS]"
type input "Laredo"
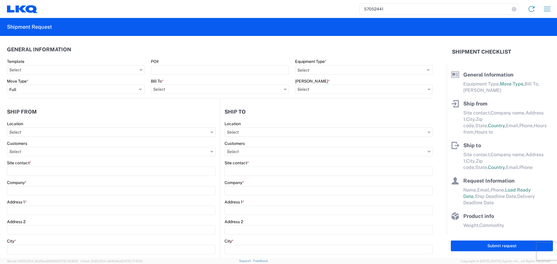
type input "78045"
type input "[EMAIL_ADDRESS][DOMAIN_NAME]"
type input "[PHONE_NUMBER]"
type input "08:00:00"
type input "08:01:00"
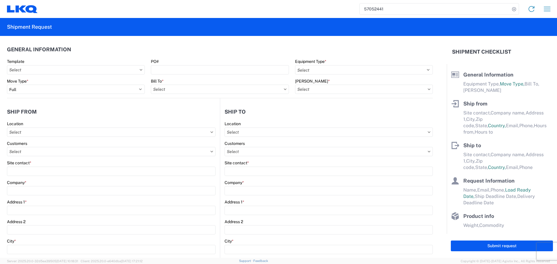
select select
type input "Oscar"
type input "[EMAIL_ADDRESS][DOMAIN_NAME]"
type input "[PHONE_NUMBER]"
type input "[DATE]"
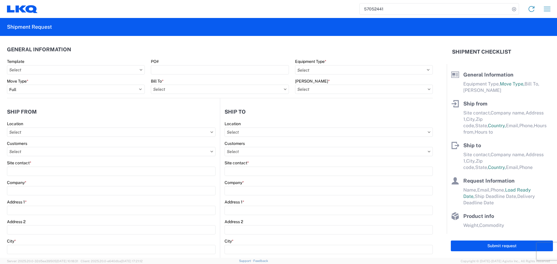
type input "[DATE]"
type textarea "Receiving hours 8 am- 330 pm"
type input "42500"
type input "Engines, Transmissions"
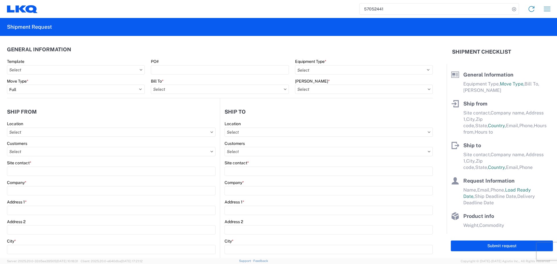
type input "24"
type input "0"
type input "40"
type input "36"
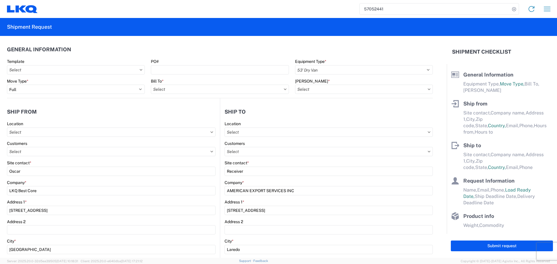
select select
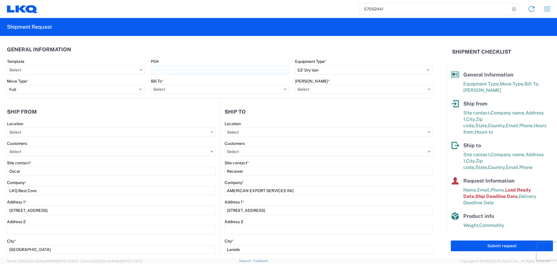
type input "1760 - LKQ Best Core"
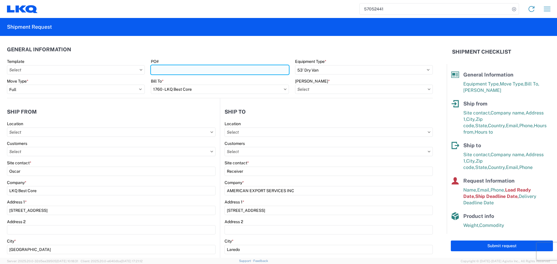
type input "1760-6300-66000-0000 - 1760 Freight Out"
click at [170, 69] on input "PO#" at bounding box center [220, 69] width 138 height 9
type input "1760 - LKQ Best Core"
type input "AUTO PARTS"
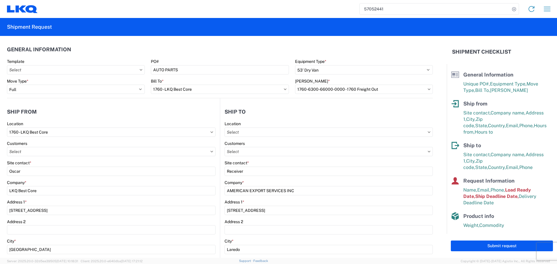
click at [195, 50] on header "General Information" at bounding box center [220, 49] width 426 height 13
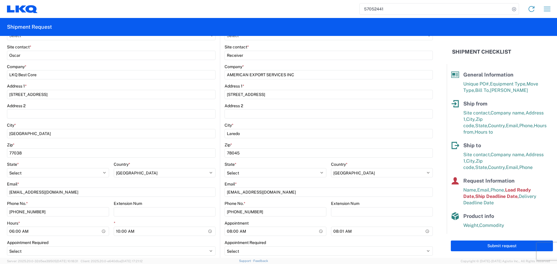
scroll to position [203, 0]
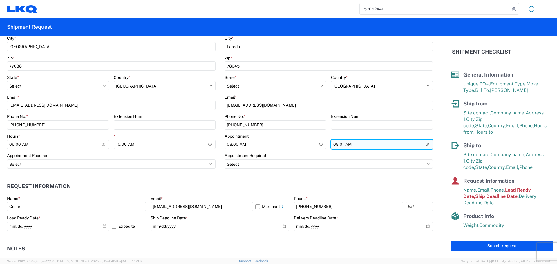
click at [422, 144] on input "08:01:00" at bounding box center [382, 144] width 102 height 9
type input "13:00"
click at [200, 177] on agx-request-info "Request Information Name * [PERSON_NAME] * [EMAIL_ADDRESS][DOMAIN_NAME] Merchan…" at bounding box center [220, 204] width 426 height 62
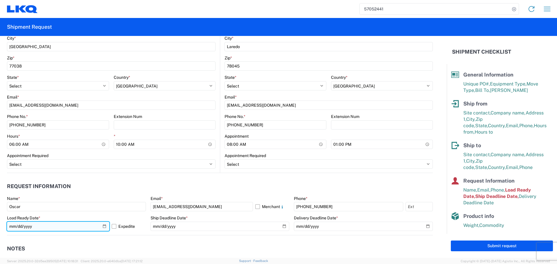
click at [104, 226] on input "[DATE]" at bounding box center [58, 226] width 102 height 9
type input "[DATE]"
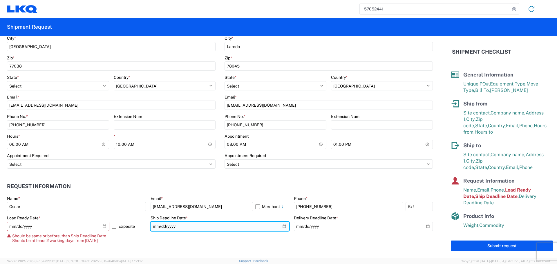
click at [280, 227] on input "2025-10-08" at bounding box center [220, 226] width 139 height 9
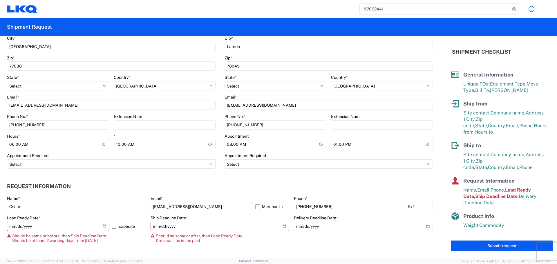
click at [234, 180] on header "Request Information" at bounding box center [220, 186] width 426 height 13
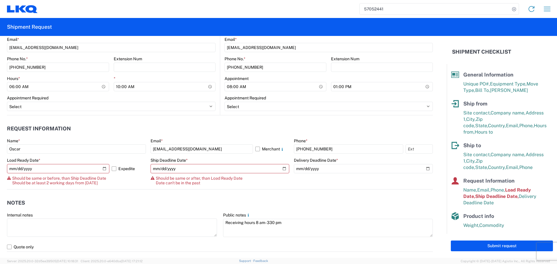
scroll to position [261, 0]
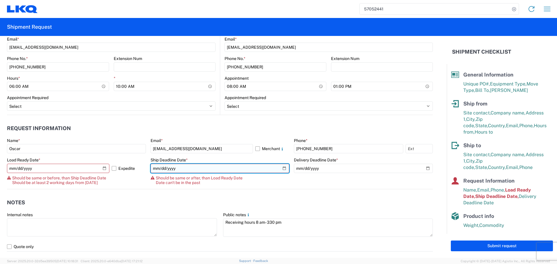
click at [280, 168] on input "2025-10-08" at bounding box center [220, 168] width 139 height 9
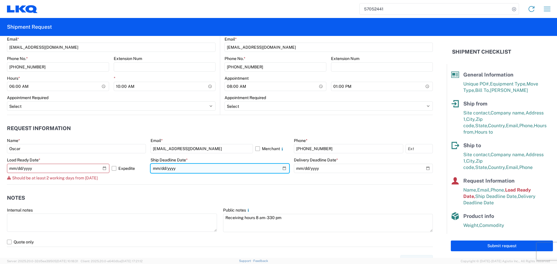
click at [284, 171] on input "2025-10-10" at bounding box center [220, 168] width 139 height 9
click at [281, 167] on input "2025-10-10" at bounding box center [220, 168] width 139 height 9
type input "2025-10-09"
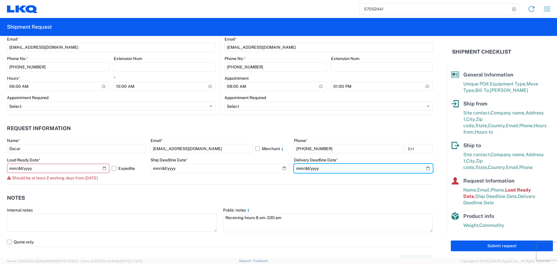
click at [422, 167] on input "2025-10-09" at bounding box center [363, 168] width 139 height 9
type input "2025-10-10"
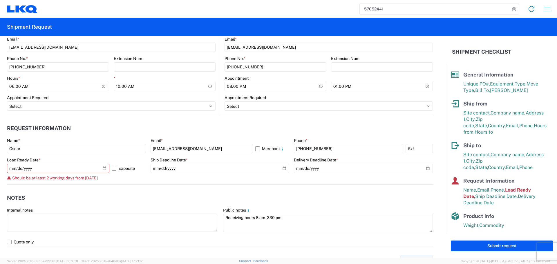
click at [225, 187] on agx-notes "Notes Internal notes Public notes Receiving hours 8 am- 330 pm Quote only" at bounding box center [220, 216] width 426 height 62
click at [113, 167] on label "Expedite" at bounding box center [129, 168] width 34 height 9
click at [0, 0] on input "Expedite" at bounding box center [0, 0] width 0 height 0
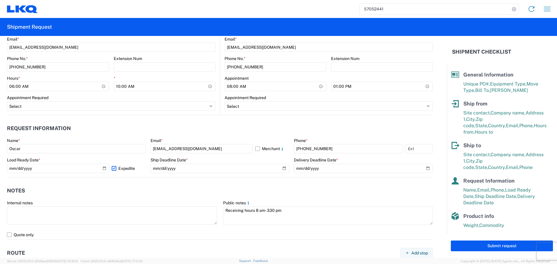
click at [171, 187] on header "Notes" at bounding box center [220, 191] width 426 height 13
click at [117, 169] on label "Expedite" at bounding box center [129, 168] width 34 height 9
click at [0, 0] on input "Expedite" at bounding box center [0, 0] width 0 height 0
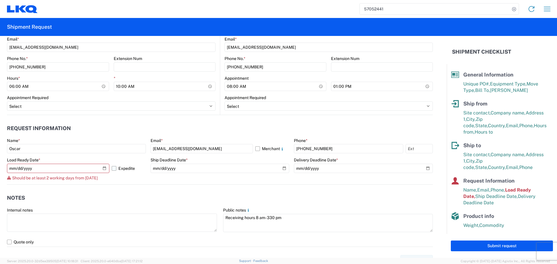
click at [117, 169] on label "Expedite" at bounding box center [129, 168] width 34 height 9
click at [0, 0] on input "Expedite" at bounding box center [0, 0] width 0 height 0
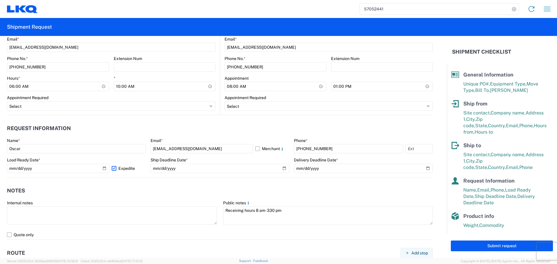
click at [173, 127] on header "Request Information" at bounding box center [220, 128] width 426 height 13
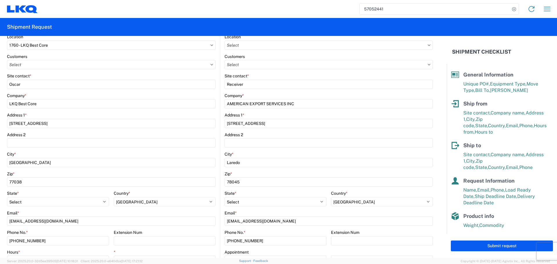
scroll to position [0, 0]
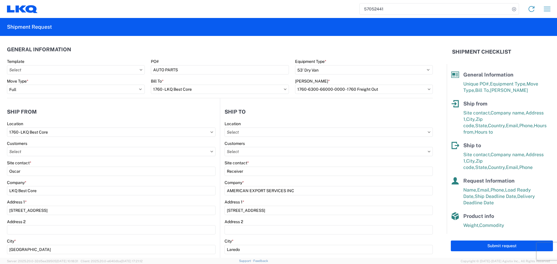
click at [206, 53] on header "General Information" at bounding box center [220, 49] width 426 height 13
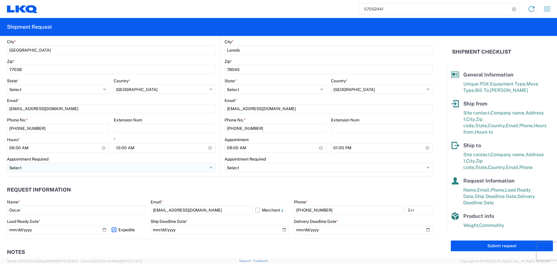
scroll to position [203, 0]
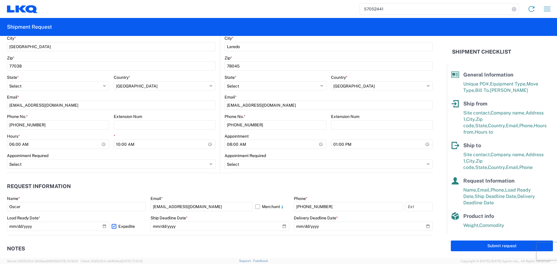
click at [228, 187] on header "Request Information" at bounding box center [220, 186] width 426 height 13
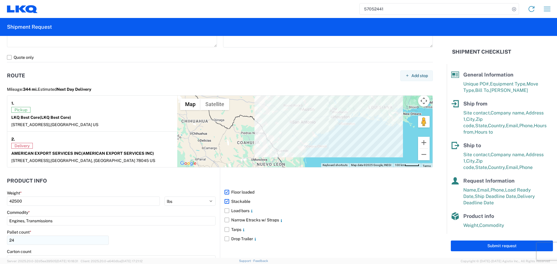
scroll to position [508, 0]
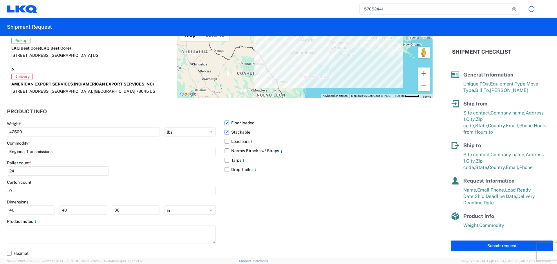
click at [143, 168] on div "Pallet count * 24" at bounding box center [111, 171] width 209 height 20
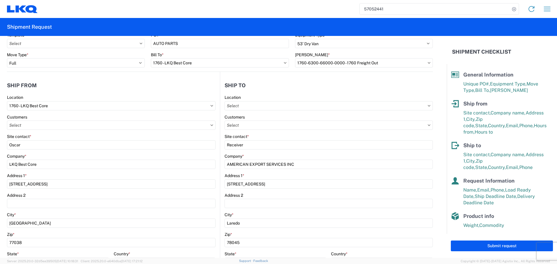
scroll to position [0, 0]
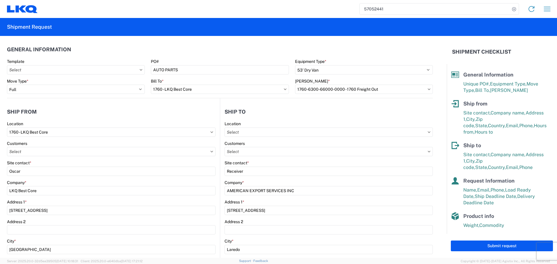
click at [190, 48] on header "General Information" at bounding box center [220, 49] width 426 height 13
click at [197, 57] on agx-form-section "General Information Template PO# AUTO PARTS Equipment Type * Select 53’ Dry Van…" at bounding box center [220, 70] width 426 height 55
click at [184, 112] on header "Ship from" at bounding box center [113, 111] width 213 height 13
click at [175, 116] on header "Ship from" at bounding box center [113, 111] width 213 height 13
click at [178, 115] on header "Ship from" at bounding box center [113, 111] width 213 height 13
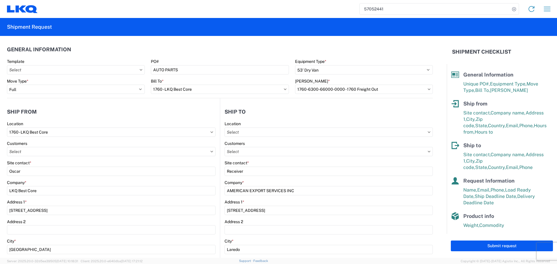
click at [171, 110] on header "Ship from" at bounding box center [113, 111] width 213 height 13
click at [136, 104] on agx-shipment-stop-widget-v2 "Ship from 1760 Location 1760 - LKQ Best Core Customers Site contact * Oscar Com…" at bounding box center [113, 237] width 213 height 278
click at [136, 108] on header "Ship from" at bounding box center [113, 111] width 213 height 13
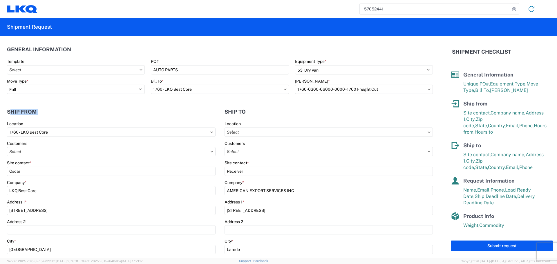
click at [136, 108] on header "Ship from" at bounding box center [113, 111] width 213 height 13
click at [131, 114] on header "Ship from" at bounding box center [113, 111] width 213 height 13
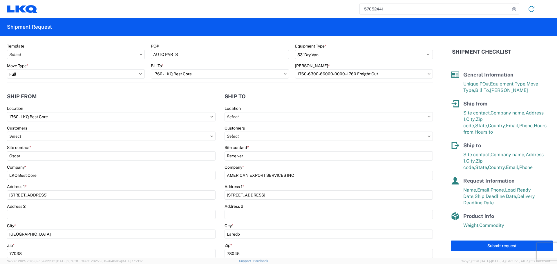
scroll to position [29, 0]
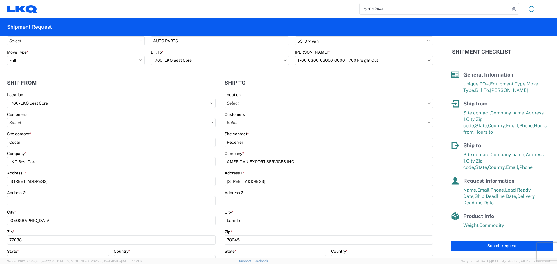
click at [158, 83] on header "Ship from" at bounding box center [113, 82] width 213 height 13
click at [163, 115] on div "Customers" at bounding box center [111, 114] width 209 height 5
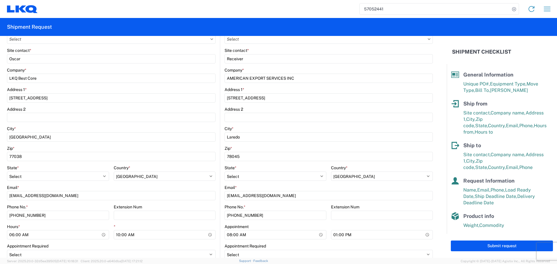
scroll to position [174, 0]
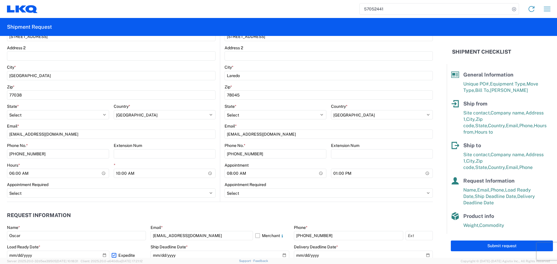
click at [168, 207] on agx-request-info "Request Information Name * Oscar Email * oxdavila@lkqcorp.com Merchant Phone * …" at bounding box center [220, 233] width 426 height 62
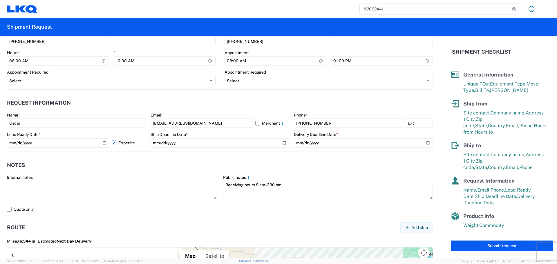
scroll to position [290, 0]
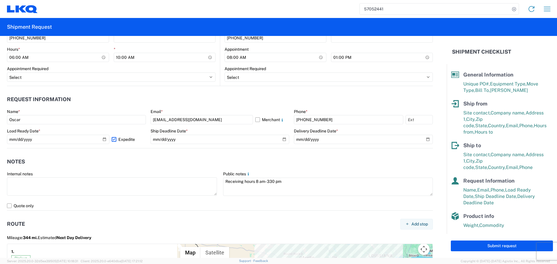
click at [128, 161] on header "Notes" at bounding box center [220, 162] width 426 height 13
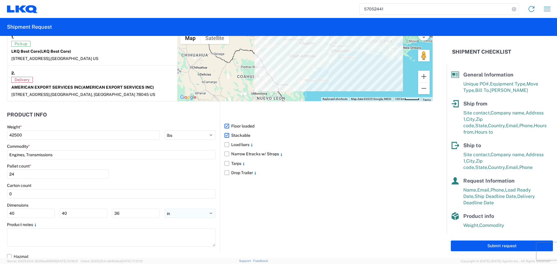
scroll to position [508, 0]
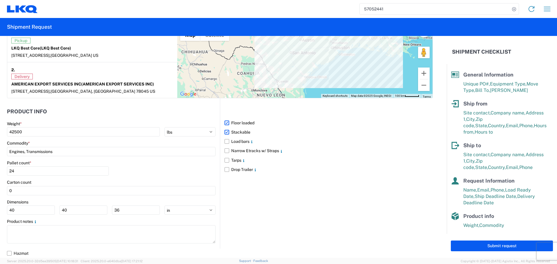
click at [489, 240] on div "Submit request" at bounding box center [502, 246] width 110 height 24
click at [490, 244] on button "Submit request" at bounding box center [502, 246] width 102 height 11
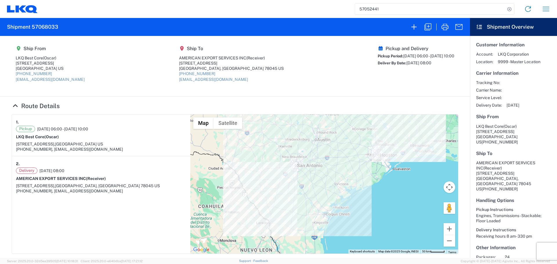
click at [386, 4] on input "57052441" at bounding box center [430, 8] width 150 height 11
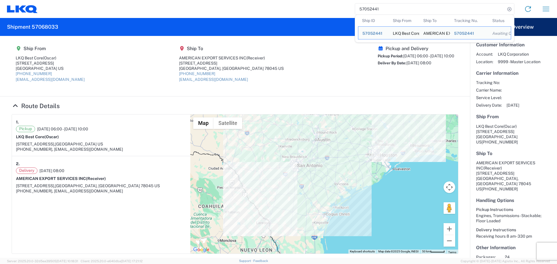
click at [386, 4] on input "57052441" at bounding box center [430, 8] width 150 height 11
paste input "6748133"
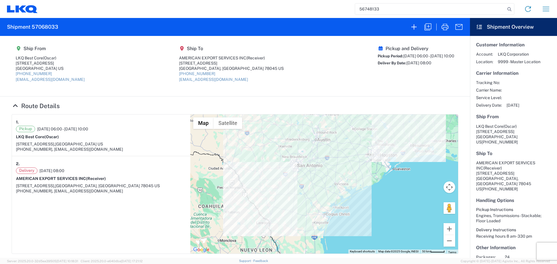
type input "56748133"
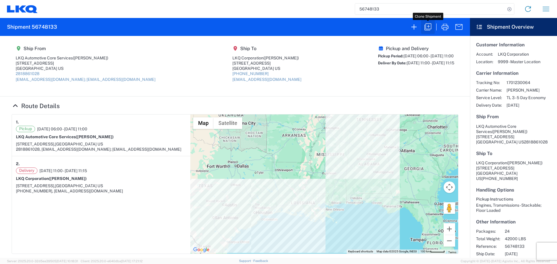
click at [428, 26] on icon "button" at bounding box center [428, 27] width 7 height 7
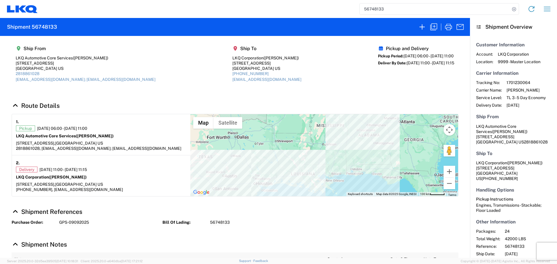
select select "STDV"
select select "FULL"
select select "US"
select select "LBS"
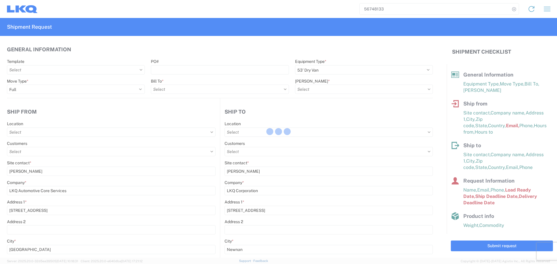
type input "1760 - LKQ Best Core"
type input "1772 - LKQ Atlanta Core Newnan"
type input "1760-1300-50180-0000 - 1760 Freight In - Cores"
type input "1760 - LKQ Best Core"
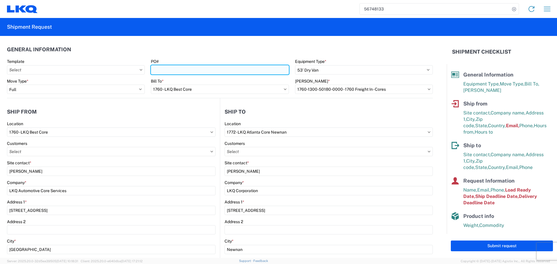
click at [208, 66] on input "PO#" at bounding box center [220, 69] width 138 height 9
type input "AUTO PARTS - JULIO"
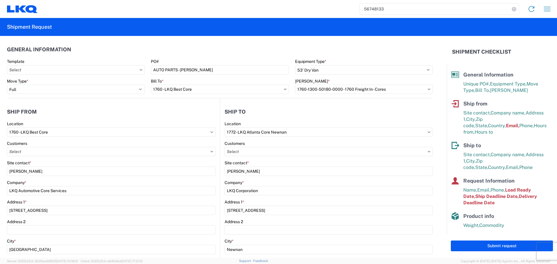
click at [191, 50] on header "General Information" at bounding box center [220, 49] width 426 height 13
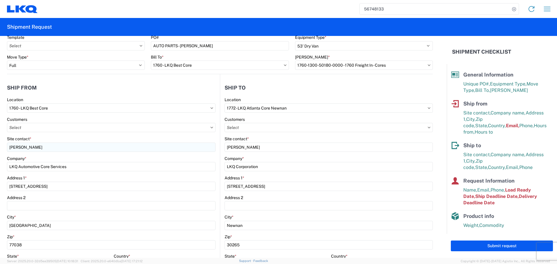
scroll to position [58, 0]
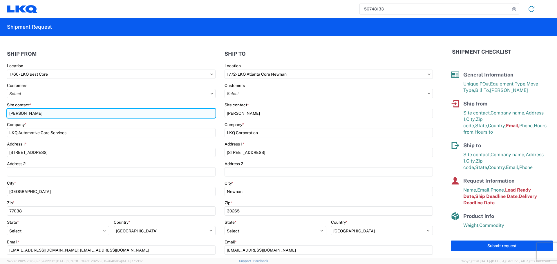
click at [16, 112] on input "Alfredo Canales" at bounding box center [111, 113] width 209 height 9
type input "Oscar"
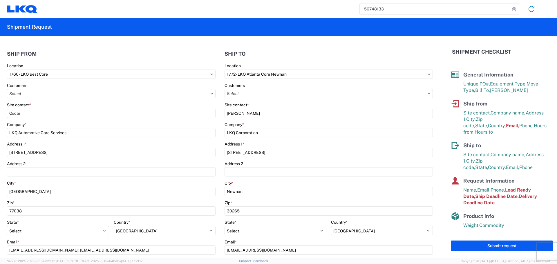
click at [91, 56] on header "Ship from" at bounding box center [113, 53] width 213 height 13
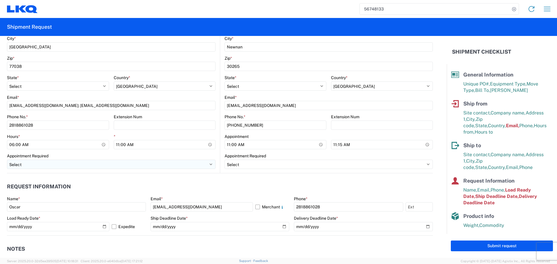
scroll to position [203, 0]
click at [209, 146] on input "11:00:00" at bounding box center [165, 144] width 102 height 9
type input "10:00"
click at [203, 153] on div "Appointment Required" at bounding box center [111, 155] width 209 height 5
click at [317, 146] on input "11:00:00" at bounding box center [276, 144] width 102 height 9
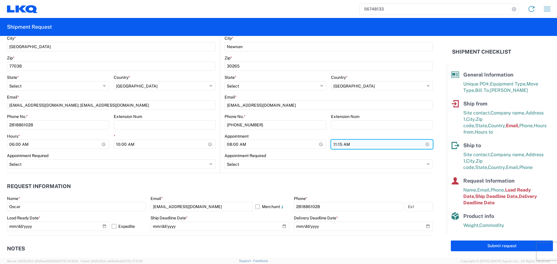
type input "08:00"
click at [422, 146] on input "11:15:00" at bounding box center [382, 144] width 102 height 9
type input "13:00"
click at [295, 156] on div "Appointment Required" at bounding box center [329, 155] width 208 height 5
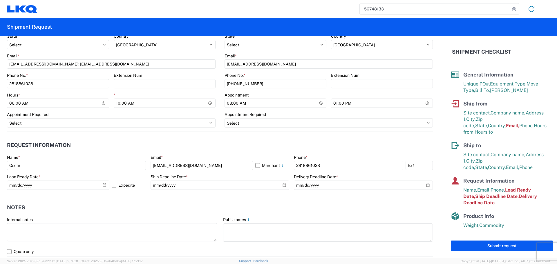
scroll to position [261, 0]
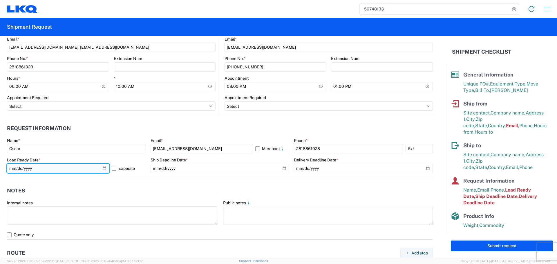
click at [103, 166] on input "2025-09-09" at bounding box center [58, 168] width 102 height 9
type input "2025-10-10"
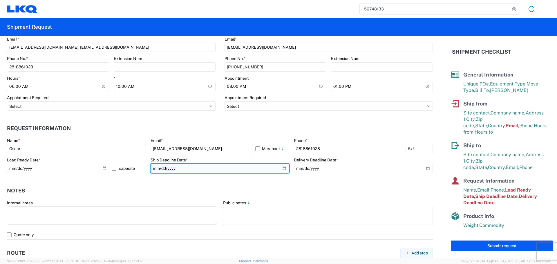
click at [280, 170] on input "2025-09-09" at bounding box center [220, 168] width 139 height 9
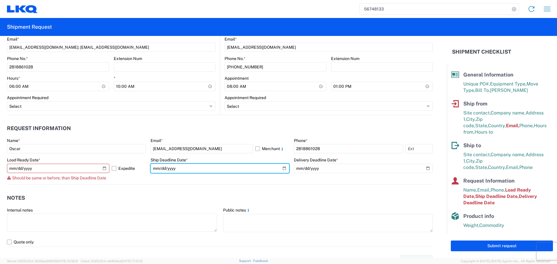
type input "2025-10-10"
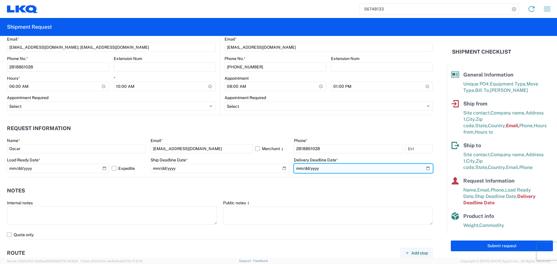
click at [424, 172] on input "2025-09-11" at bounding box center [363, 168] width 139 height 9
click at [425, 171] on input "2025-09-11" at bounding box center [363, 168] width 139 height 9
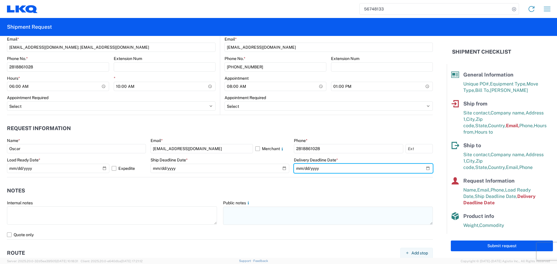
type input "2025-10-13"
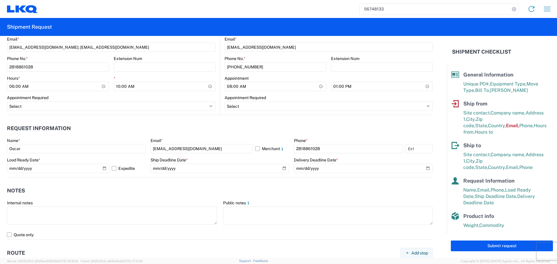
click at [192, 189] on header "Notes" at bounding box center [220, 191] width 426 height 13
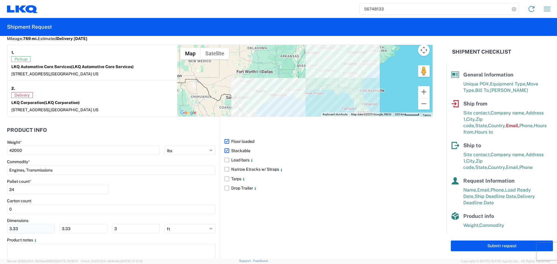
scroll to position [508, 0]
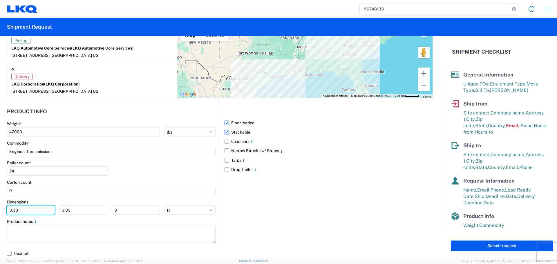
click at [32, 209] on input "3.33" at bounding box center [31, 210] width 48 height 9
type input "3"
type input "40"
click at [96, 211] on input "3.33" at bounding box center [84, 210] width 48 height 9
type input "3"
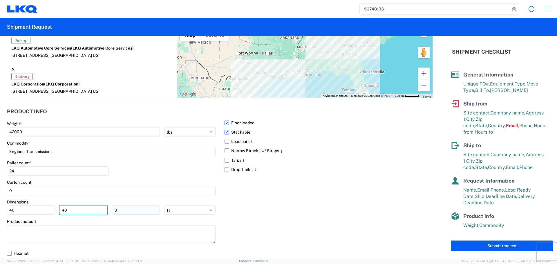
type input "40"
click at [125, 209] on input "3" at bounding box center [136, 210] width 48 height 9
type input "36"
click at [158, 169] on div "Pallet count * 24" at bounding box center [111, 171] width 209 height 20
click at [163, 174] on div "Pallet count * 24" at bounding box center [111, 171] width 209 height 20
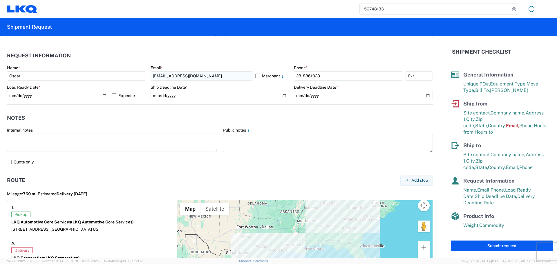
scroll to position [218, 0]
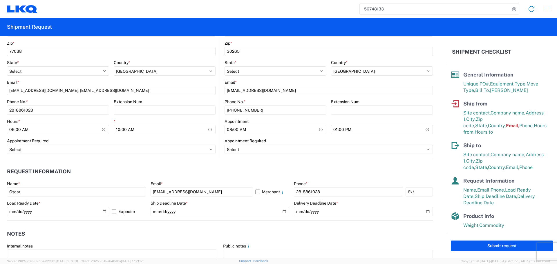
click at [231, 163] on agx-request-info "Request Information Name * Oscar Email * oxdavila@lkqcorp.com Merchant Phone * …" at bounding box center [220, 189] width 426 height 62
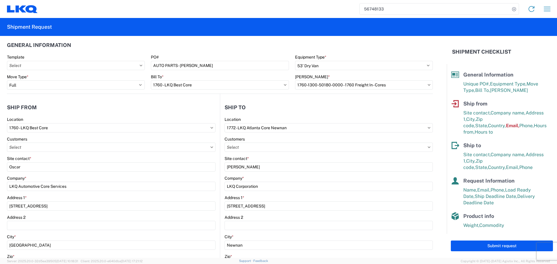
scroll to position [0, 0]
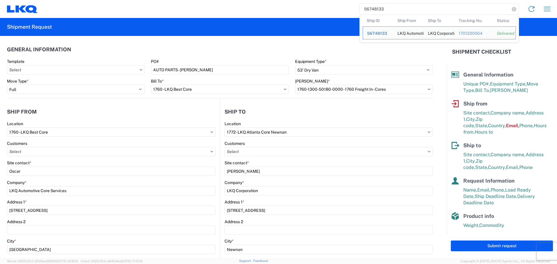
click at [375, 6] on input "56748133" at bounding box center [435, 8] width 150 height 11
paste input "488390"
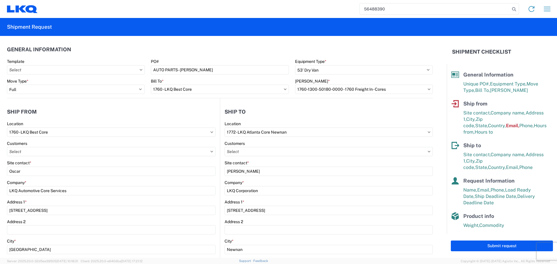
type input "56488390"
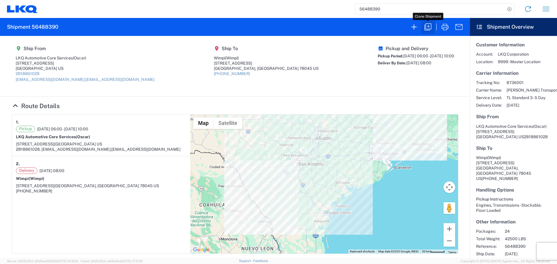
click at [427, 27] on icon "button" at bounding box center [428, 26] width 9 height 9
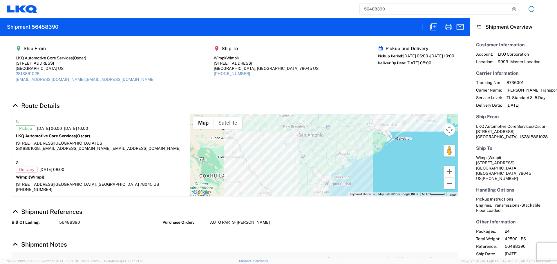
select select "FULL"
select select "US"
select select "LBS"
select select "IN"
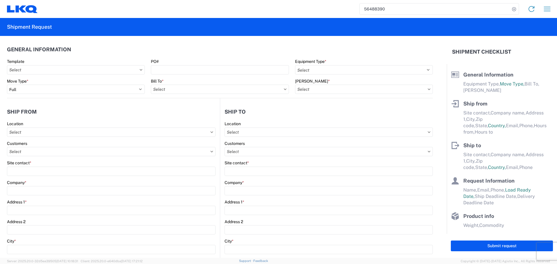
select select "STDV"
type input "Oscar"
type input "LKQ Automotive Core Services"
type input "1714 West Mout Houston Rd"
type input "Houston"
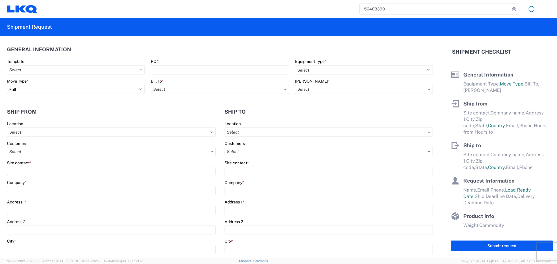
type input "77038"
type input "oxdavila@lkqcorp.com;acgarcia@lkqcorp.com"
type input "2818861028"
type input "06:00:00"
type input "10:00:00"
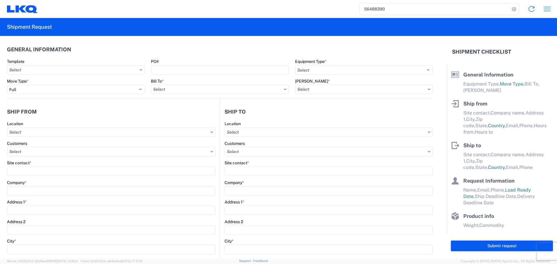
select select
type input "Wimpi"
type input "14405 Investment Ave"
type input "Laredo"
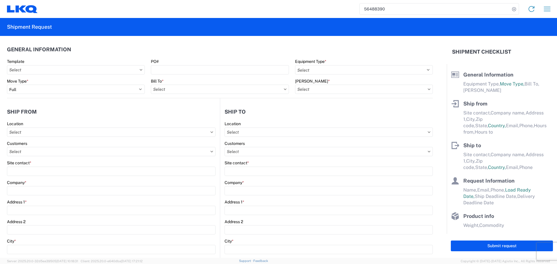
type input "78045"
type input "832-657-9423"
type input "08:00:00"
type input "13:00:00"
select select
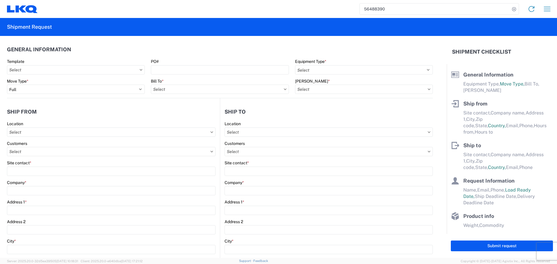
type input "Oscar"
type input "oxdavila@lkqcorp.com"
type input "2818861028"
type input "2025-08-14"
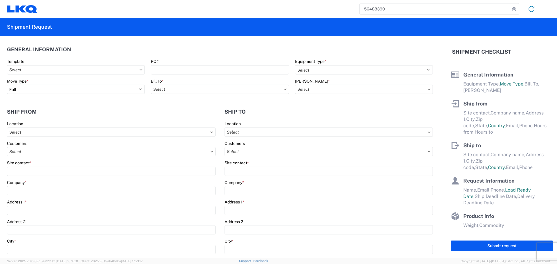
type input "2025-08-15"
type input "42500"
type input "Engines, Transmissions"
type input "24"
type input "0"
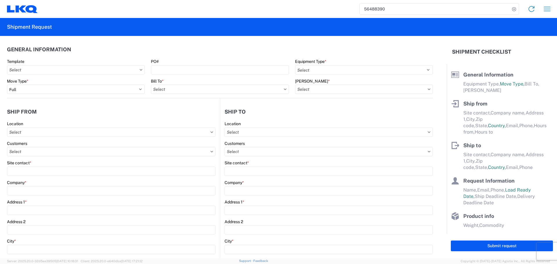
type input "3.33"
type input "3"
select select "FT"
select select
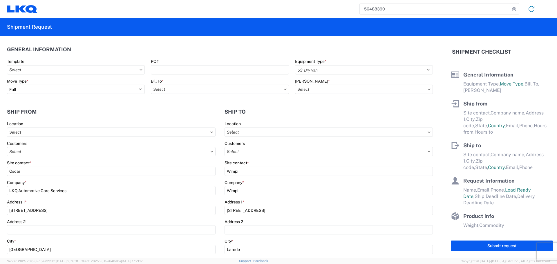
select select
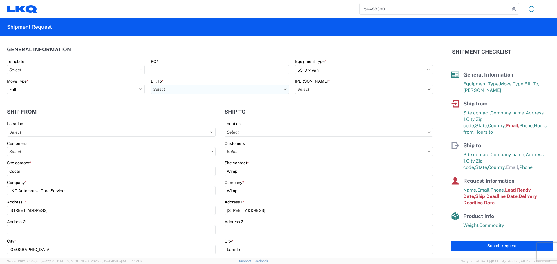
type input "1760 - LKQ Best Core"
type input "1760-6300-66000-0000 - 1760 Freight Out"
type input "1760 - LKQ Best Core"
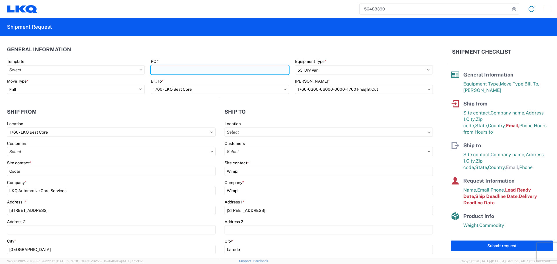
click at [177, 69] on input "PO#" at bounding box center [220, 69] width 138 height 9
type input "AUTO PARTS - JULIO"
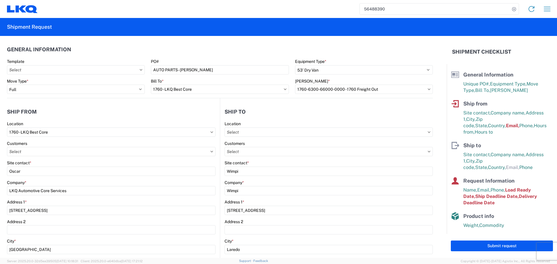
click at [186, 44] on header "General Information" at bounding box center [220, 49] width 426 height 13
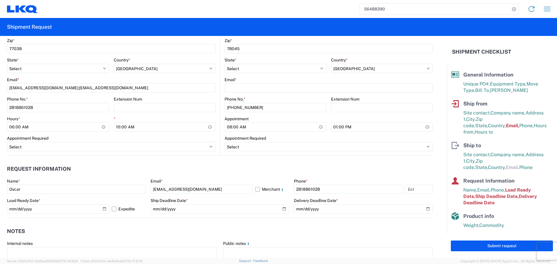
scroll to position [290, 0]
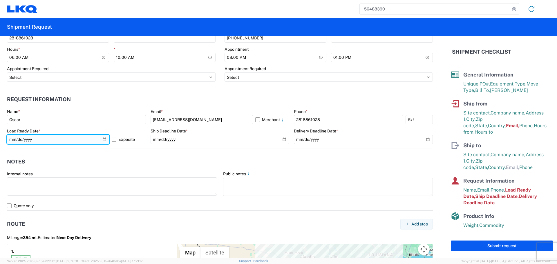
click at [102, 141] on input "2025-08-14" at bounding box center [58, 139] width 102 height 9
type input "2025-10-09"
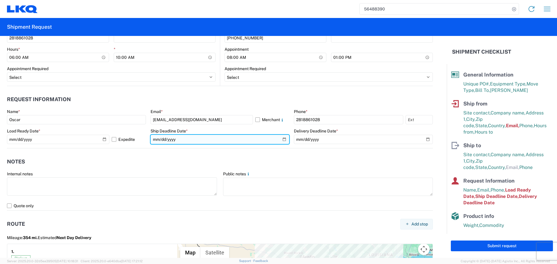
click at [281, 140] on input "2025-08-14" at bounding box center [220, 139] width 139 height 9
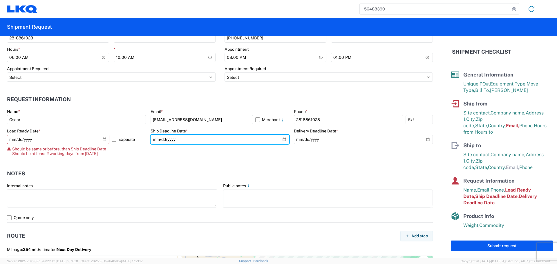
type input "2025-10-09"
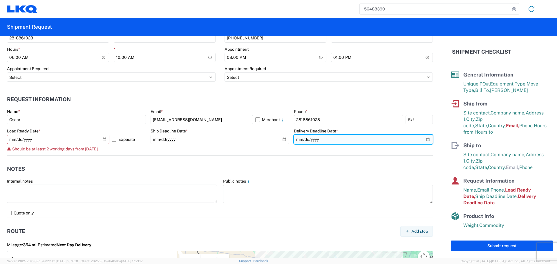
click at [423, 140] on input "2025-08-15" at bounding box center [363, 139] width 139 height 9
type input "2025-10-10"
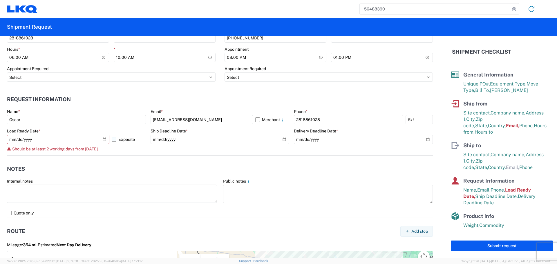
click at [117, 141] on label "Expedite" at bounding box center [129, 139] width 34 height 9
click at [0, 0] on input "Expedite" at bounding box center [0, 0] width 0 height 0
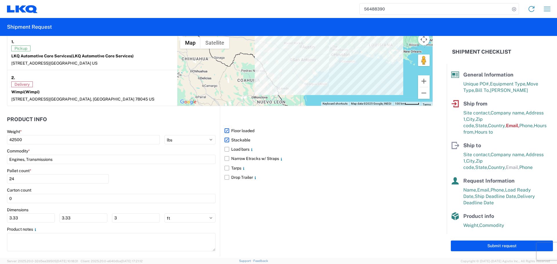
scroll to position [508, 0]
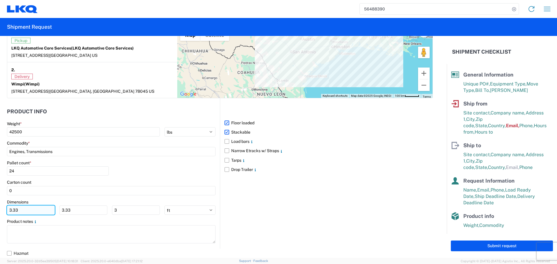
click at [34, 209] on input "3.33" at bounding box center [31, 210] width 48 height 9
type input "3"
type input "40"
click at [95, 211] on input "3.33" at bounding box center [84, 210] width 48 height 9
type input "3"
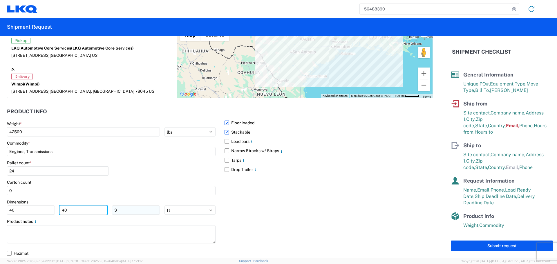
type input "40"
click at [134, 212] on input "3" at bounding box center [136, 210] width 48 height 9
type input "36"
click at [137, 178] on div "Pallet count * 24" at bounding box center [111, 171] width 209 height 20
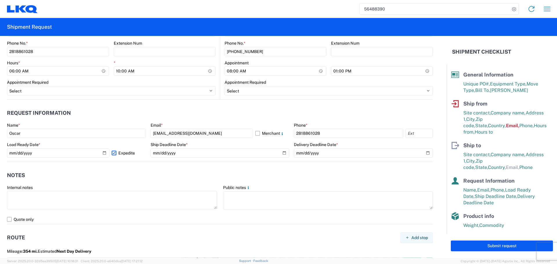
scroll to position [276, 0]
click at [120, 155] on label "Expedite" at bounding box center [129, 153] width 34 height 9
click at [0, 0] on input "Expedite" at bounding box center [0, 0] width 0 height 0
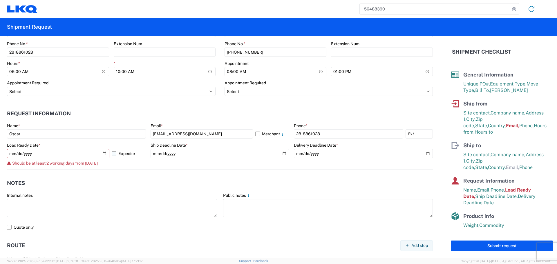
click at [120, 155] on label "Expedite" at bounding box center [129, 153] width 34 height 9
click at [0, 0] on input "Expedite" at bounding box center [0, 0] width 0 height 0
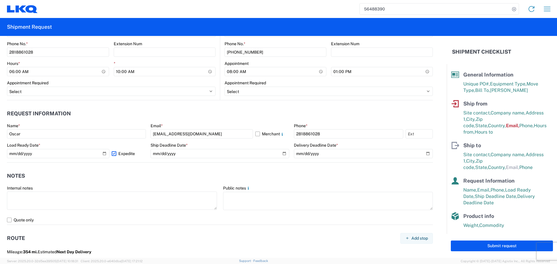
click at [147, 175] on header "Notes" at bounding box center [220, 176] width 426 height 13
click at [281, 171] on header "Notes" at bounding box center [220, 176] width 426 height 13
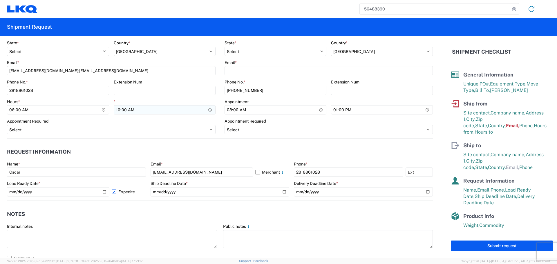
scroll to position [160, 0]
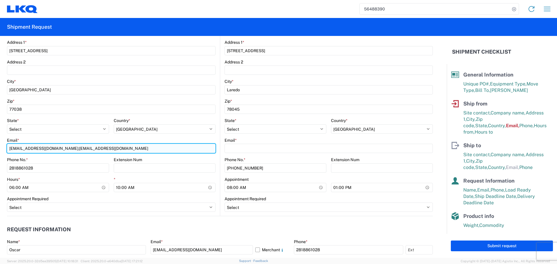
click at [36, 148] on input "oxdavila@lkqcorp.com;acgarcia@lkqcorp.com" at bounding box center [111, 148] width 209 height 9
type input "oxdavila@lkqcorp.com"
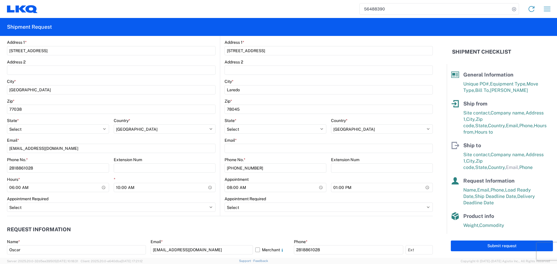
click at [92, 155] on agx-form-control-wrapper-v2 "Email * oxdavila@lkqcorp.com" at bounding box center [111, 148] width 209 height 20
click at [174, 197] on div "Appointment Required" at bounding box center [111, 199] width 209 height 5
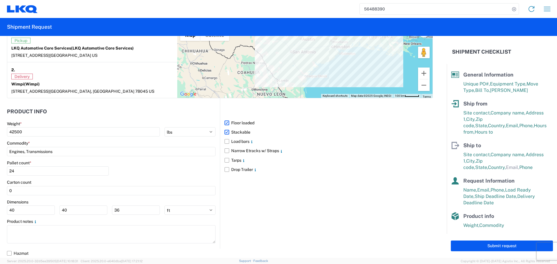
scroll to position [334, 0]
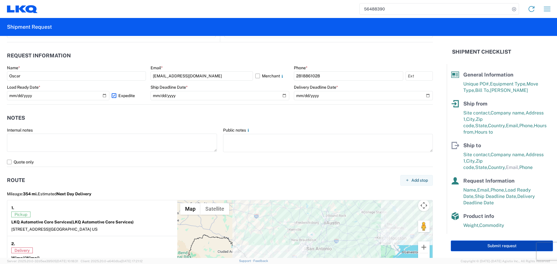
click at [521, 251] on button "Submit request" at bounding box center [502, 246] width 102 height 11
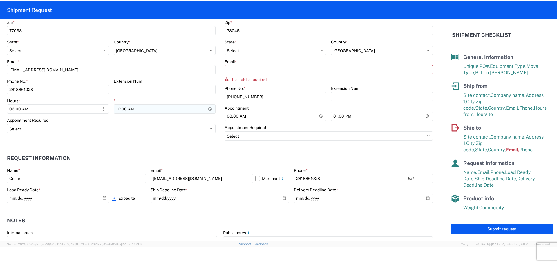
scroll to position [196, 0]
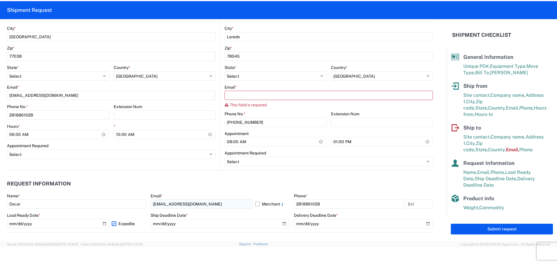
drag, startPoint x: 174, startPoint y: 210, endPoint x: 171, endPoint y: 206, distance: 5.3
click at [173, 210] on agx-form-control-wrapper-v2 "Email * oxdavila@lkqcorp.com Merchant" at bounding box center [220, 204] width 139 height 20
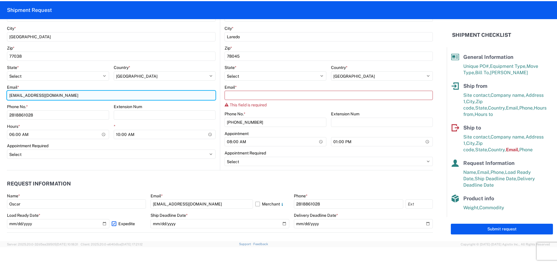
click at [24, 95] on input "oxdavila@lkqcorp.com" at bounding box center [111, 95] width 209 height 9
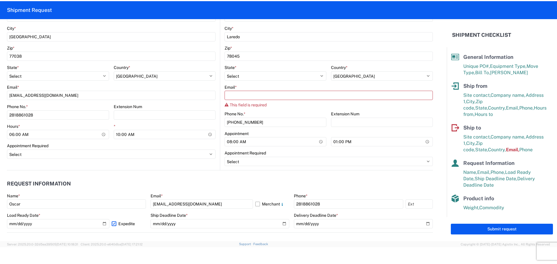
click at [174, 108] on div "Extension Num" at bounding box center [165, 106] width 102 height 5
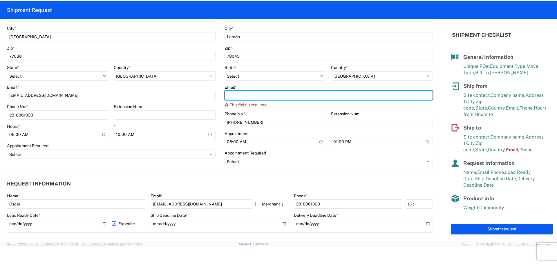
click at [247, 96] on input "Email *" at bounding box center [329, 95] width 208 height 9
type input "oxdavila@lkqcorp.com"
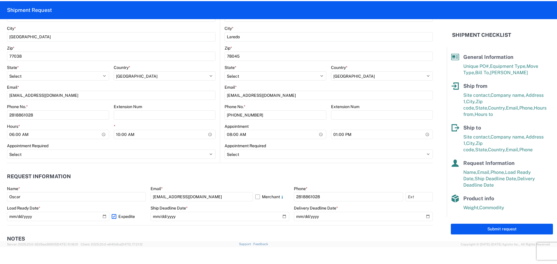
click at [234, 160] on agx-form-control-wrapper-v2 "Appointment Required Select Appt Required Appt Not Required Appt - First availa…" at bounding box center [329, 153] width 208 height 20
click at [224, 169] on agx-request-info "Request Information Name * Oscar Email * oxdavila@lkqcorp.com Merchant Phone * …" at bounding box center [220, 194] width 426 height 62
click at [220, 169] on agx-request-info "Request Information Name * Oscar Email * oxdavila@lkqcorp.com Merchant Phone * …" at bounding box center [220, 194] width 426 height 62
click at [229, 174] on header "Request Information" at bounding box center [220, 176] width 426 height 13
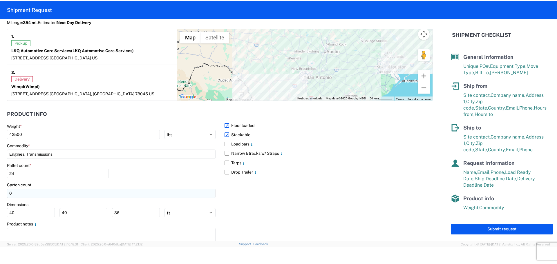
scroll to position [508, 0]
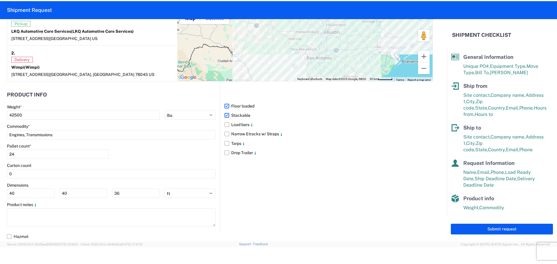
click at [489, 235] on div "Submit request" at bounding box center [502, 229] width 110 height 24
click at [493, 233] on button "Submit request" at bounding box center [502, 229] width 102 height 11
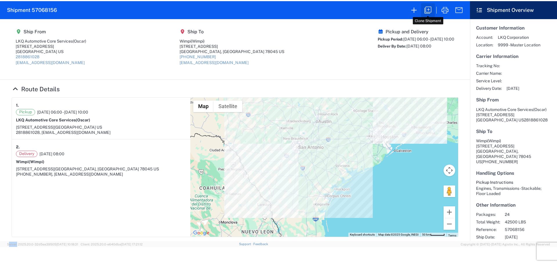
click at [432, 9] on icon "button" at bounding box center [428, 10] width 9 height 9
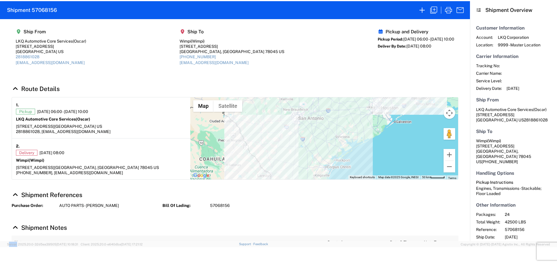
select select "STDV"
select select "FULL"
select select "US"
select select "LBS"
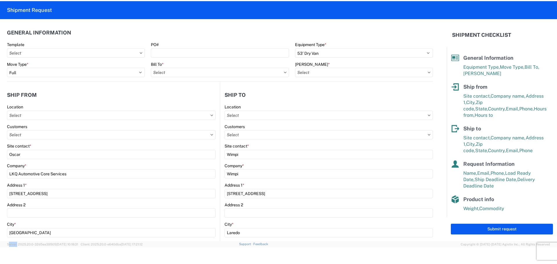
type input "1760 - LKQ Best Core"
type input "1760-6300-66000-0000 - 1760 Freight Out"
type input "1760 - LKQ Best Core"
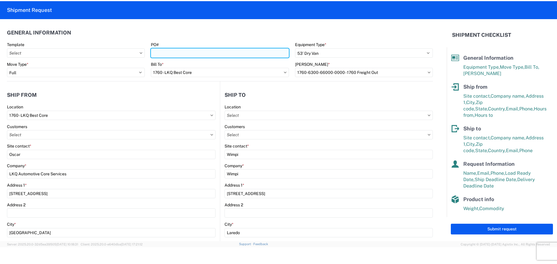
click at [176, 50] on input "PO#" at bounding box center [220, 52] width 138 height 9
type input "AUTO PARTS - JULIO"
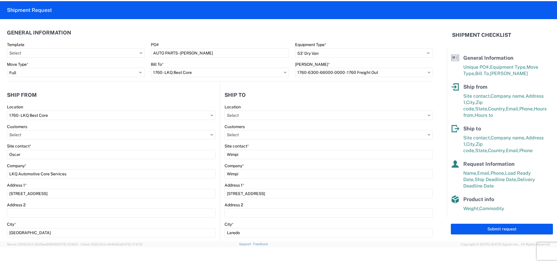
click at [203, 40] on agx-form-section "General Information Template PO# AUTO PARTS - JULIO Equipment Type * Select 53’…" at bounding box center [220, 53] width 426 height 55
click at [166, 100] on header "Ship from" at bounding box center [113, 95] width 213 height 13
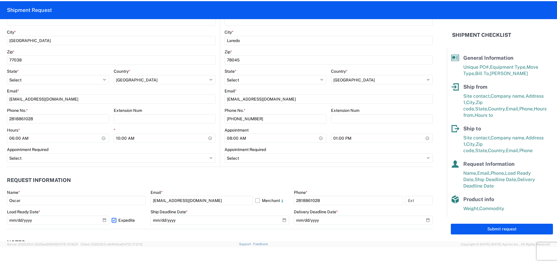
scroll to position [203, 0]
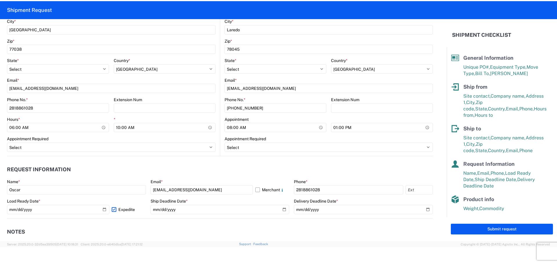
click at [149, 167] on header "Request Information" at bounding box center [220, 169] width 426 height 13
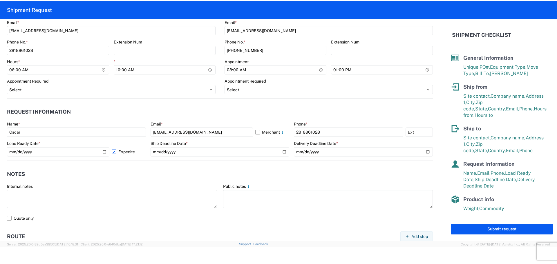
scroll to position [348, 0]
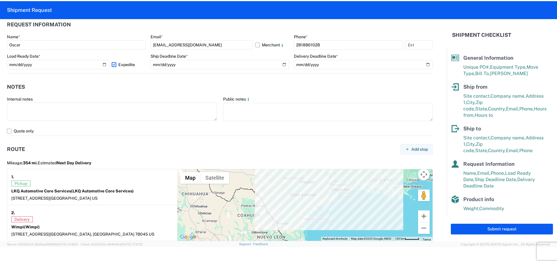
click at [140, 152] on header "Route Add stop" at bounding box center [220, 149] width 426 height 13
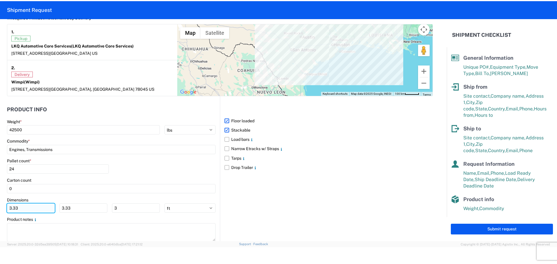
click at [28, 210] on input "3.33" at bounding box center [31, 208] width 48 height 9
type input "3"
type input "40"
click at [87, 210] on input "3.33" at bounding box center [84, 208] width 48 height 9
type input "3"
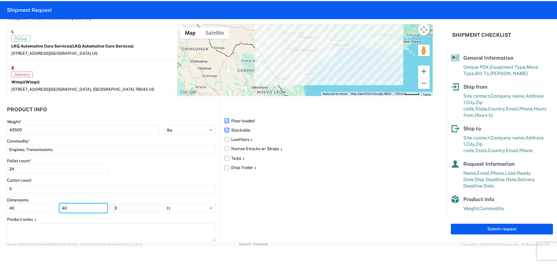
type input "40"
click at [125, 208] on input "3" at bounding box center [136, 208] width 48 height 9
type input "36"
click at [149, 174] on div "Pallet count * 24" at bounding box center [111, 168] width 209 height 20
click at [235, 189] on div "Floor loaded Stackable Load bars Narrow Etracks w/ Straps Tarps Drop Trailer" at bounding box center [326, 171] width 213 height 151
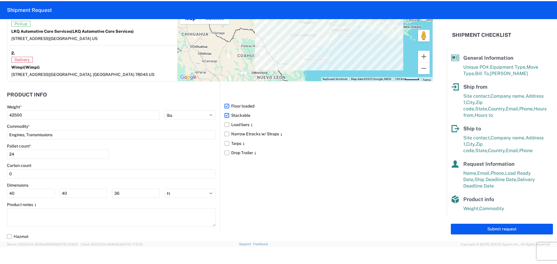
scroll to position [363, 0]
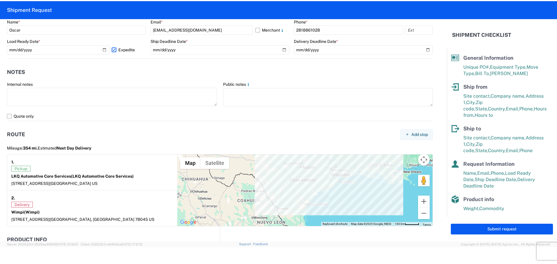
click at [170, 66] on header "Notes" at bounding box center [220, 72] width 426 height 13
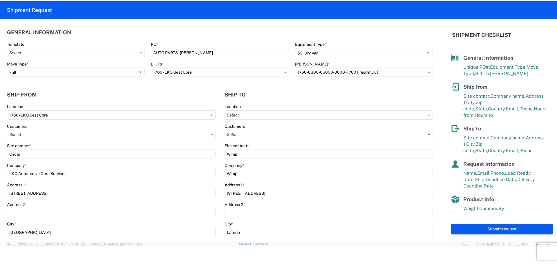
scroll to position [0, 0]
click at [487, 226] on button "Submit request" at bounding box center [502, 229] width 102 height 11
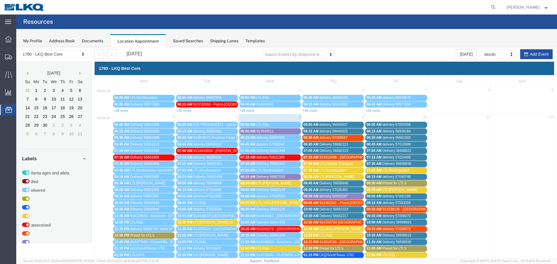
drag, startPoint x: 535, startPoint y: 51, endPoint x: 532, endPoint y: 49, distance: 3.4
click at [535, 51] on button "Add Event" at bounding box center [536, 54] width 33 height 10
select select
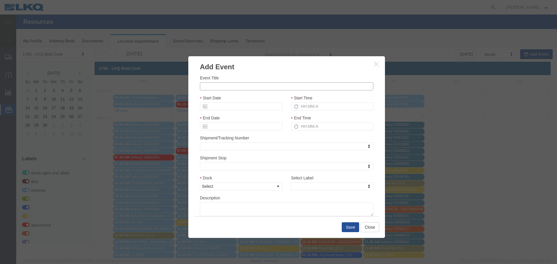
click at [335, 87] on input "Event Title" at bounding box center [287, 86] width 174 height 8
type input "57068156 WIMPI"
click at [270, 71] on h3 "Add Event" at bounding box center [286, 64] width 197 height 16
click at [222, 107] on input "Start Date" at bounding box center [241, 106] width 82 height 8
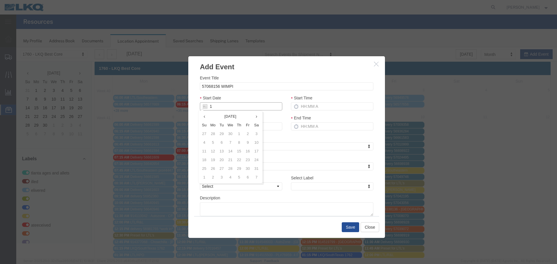
type input "10"
type input "[DATE]"
type input "10/9/2"
type input "10/09/2"
type input "[DATE]"
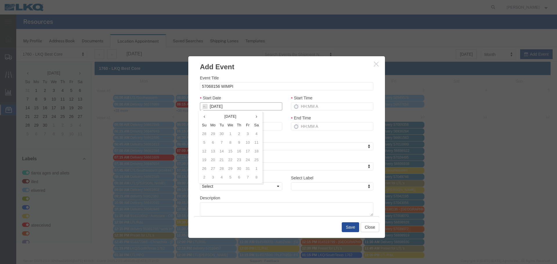
type input "[DATE]"
click at [256, 96] on div "Start Date [DATE]" at bounding box center [241, 103] width 82 height 16
click at [329, 112] on div "Start Time" at bounding box center [332, 105] width 91 height 20
click at [325, 109] on input "Start Time" at bounding box center [332, 106] width 82 height 8
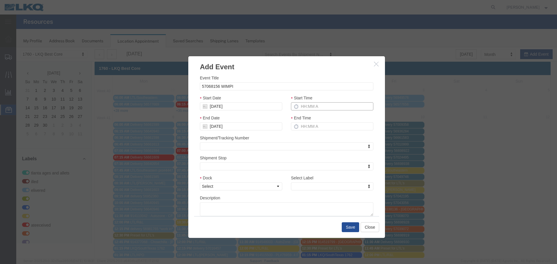
type input "2:15 PM"
click at [310, 125] on input "3:15 PM" at bounding box center [332, 126] width 82 height 8
type input "2:15 PM"
click at [307, 138] on div "Shipment/Tracking Number Shipment/Tracking Number Shipment/Tracking Number" at bounding box center [287, 143] width 174 height 16
click at [271, 190] on select "Select 1760 - LKQ Best Core 1760 - Outbound Loads" at bounding box center [241, 187] width 82 height 8
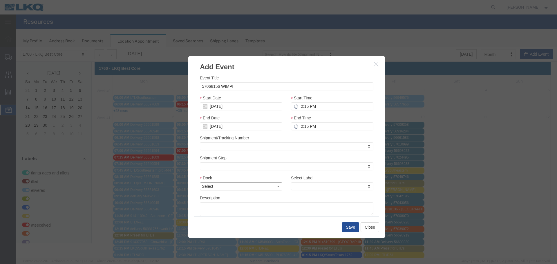
select select "1"
click at [200, 183] on select "Select 1760 - LKQ Best Core 1760 - Outbound Loads" at bounding box center [241, 187] width 82 height 8
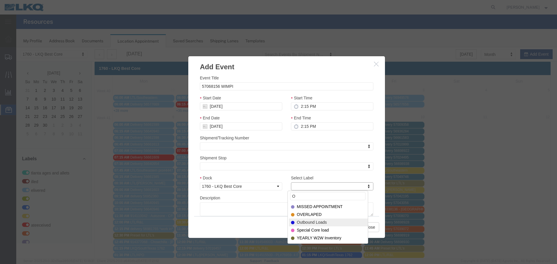
type input "O"
select select "80"
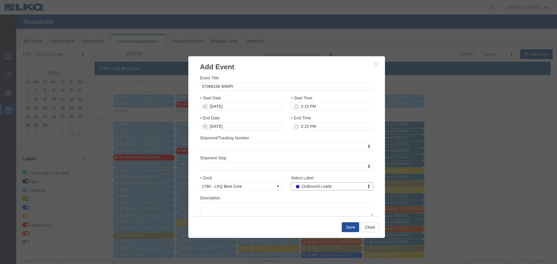
click at [289, 198] on div "Description" at bounding box center [287, 205] width 174 height 21
click at [293, 197] on div "Description" at bounding box center [287, 205] width 174 height 21
click at [294, 197] on div "Description" at bounding box center [287, 205] width 174 height 21
click at [290, 195] on div "Select Label Outbound Loads Select Label Atlanta Cages and Pallets Billed Deliv…" at bounding box center [332, 185] width 91 height 20
click at [264, 88] on input "57068156 WIMPI" at bounding box center [287, 86] width 174 height 8
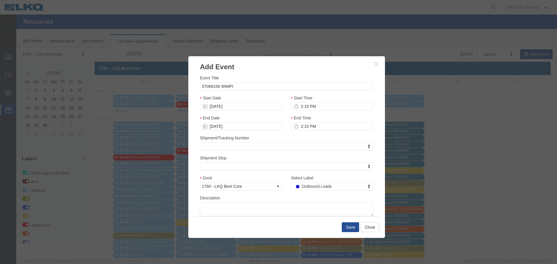
click at [287, 69] on h3 "Add Event" at bounding box center [286, 64] width 197 height 16
click at [350, 228] on button "Save" at bounding box center [350, 228] width 17 height 10
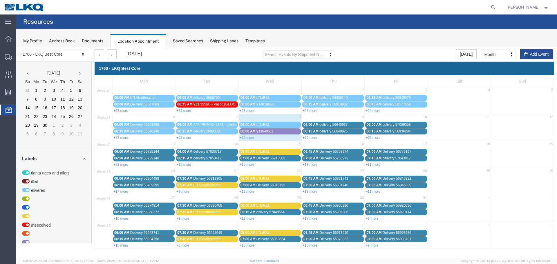
click at [535, 48] on div "[DATE] Search Events By Shipment Number Clear Filter [DATE] Month Month Week Da…" at bounding box center [323, 54] width 467 height 15
click at [535, 57] on button "Add Event" at bounding box center [536, 54] width 33 height 10
select select
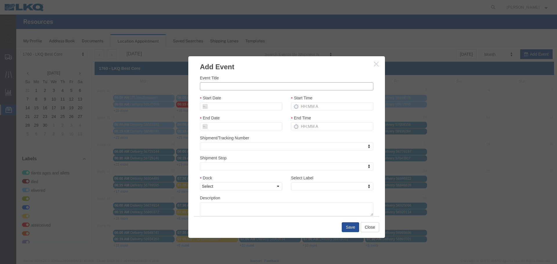
click at [241, 86] on input "Event Title" at bounding box center [287, 86] width 174 height 8
type input "5"
click at [255, 69] on h3 "Add Event" at bounding box center [286, 64] width 197 height 16
click at [270, 87] on input "Event Title" at bounding box center [287, 86] width 174 height 8
type input "57068207 Wimpi"
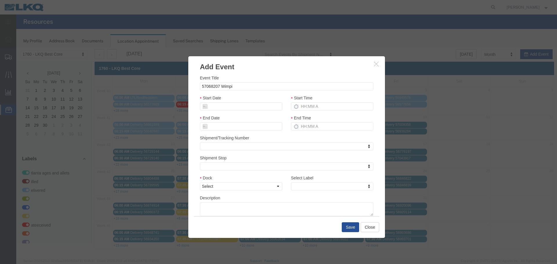
click at [273, 66] on h3 "Add Event" at bounding box center [286, 64] width 197 height 16
click at [229, 108] on input "Start Date" at bounding box center [241, 106] width 82 height 8
click at [255, 96] on div "Start Date" at bounding box center [241, 103] width 82 height 16
click at [232, 104] on input "Start Date" at bounding box center [241, 106] width 82 height 8
type input "10"
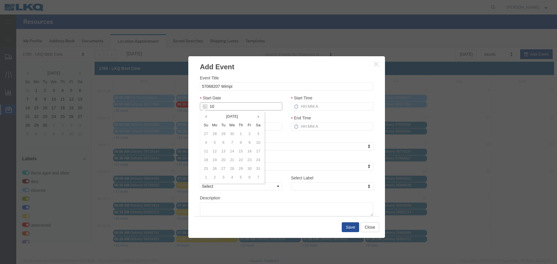
type input "[DATE]"
type input "10/9/2"
type input "10/09/2"
type input "[DATE]"
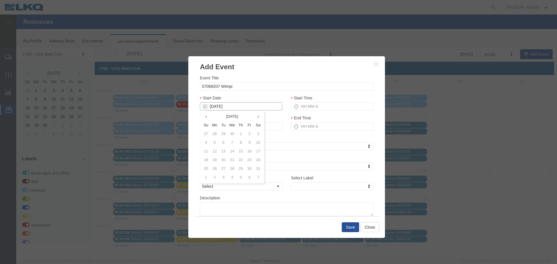
type input "[DATE]"
click at [273, 96] on div "Start Date [DATE]" at bounding box center [241, 103] width 82 height 16
click at [334, 108] on input "Start Time" at bounding box center [332, 106] width 82 height 8
type input "2:15 PM"
click at [314, 123] on input "3:15 PM" at bounding box center [332, 126] width 82 height 8
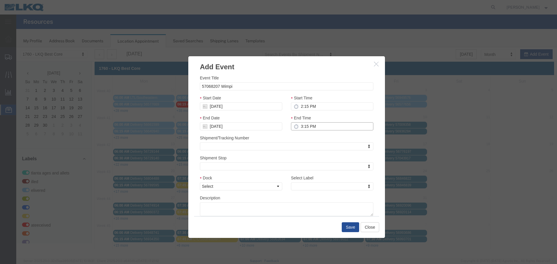
type input "2:15 PM"
click at [296, 138] on div "Shipment/Tracking Number Shipment/Tracking Number Shipment/Tracking Number" at bounding box center [287, 143] width 174 height 16
click at [279, 184] on select "Select 1760 - LKQ Best Core 1760 - Outbound Loads" at bounding box center [241, 187] width 82 height 8
select select "1"
click at [200, 183] on select "Select 1760 - LKQ Best Core 1760 - Outbound Loads" at bounding box center [241, 187] width 82 height 8
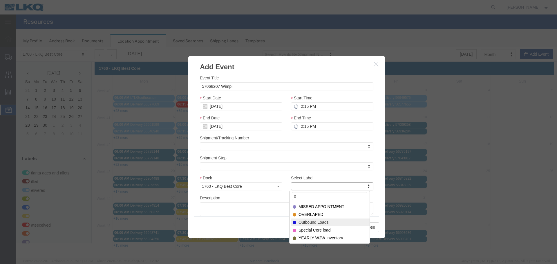
type input "o"
select select "80"
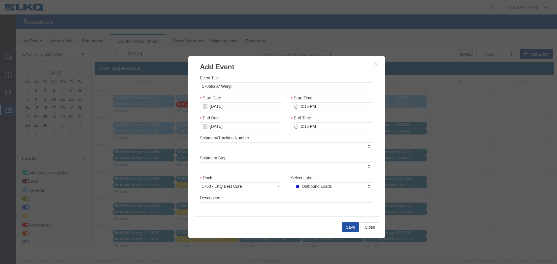
click at [349, 223] on button "Save" at bounding box center [350, 228] width 17 height 10
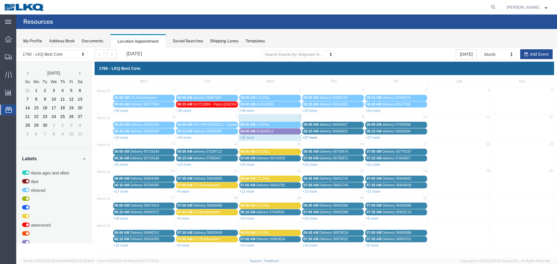
click at [312, 138] on link "+27 more" at bounding box center [310, 138] width 15 height 4
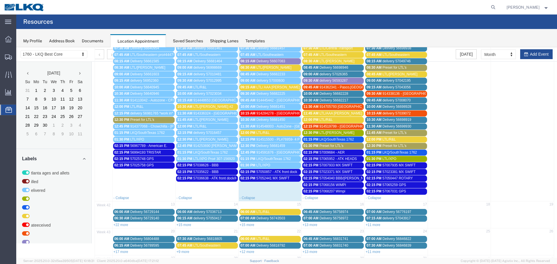
scroll to position [116, 0]
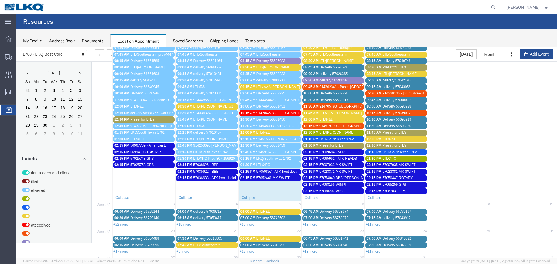
click at [539, 52] on td at bounding box center [522, 100] width 63 height 190
select select "1"
select select
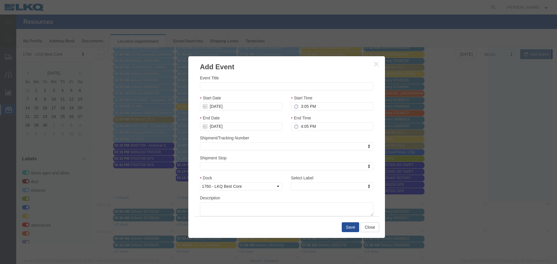
click at [345, 81] on div "Event Title" at bounding box center [287, 83] width 174 height 16
click at [341, 84] on input "Event Title" at bounding box center [287, 86] width 174 height 8
click at [272, 54] on div at bounding box center [286, 152] width 541 height 211
click at [217, 87] on input "Event Title" at bounding box center [287, 86] width 174 height 8
type input "57068033 SWIFT"
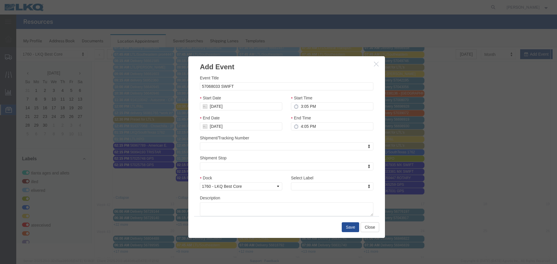
click at [263, 76] on div "Event Title 57068033 SWIFT" at bounding box center [287, 83] width 174 height 16
click at [318, 107] on input "3:05 PM" at bounding box center [332, 106] width 82 height 8
type input "2:05 PM"
type input "3:05 PM"
type input "2:15 PM"
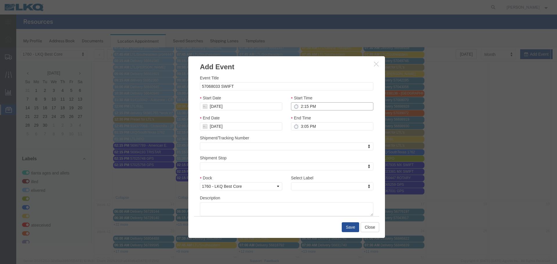
type input "3:15 PM"
type input "2:15 PM"
click at [300, 124] on input "3:15 PM" at bounding box center [332, 126] width 82 height 8
type input "2:15 PM"
click at [322, 69] on h3 "Add Event" at bounding box center [286, 64] width 197 height 16
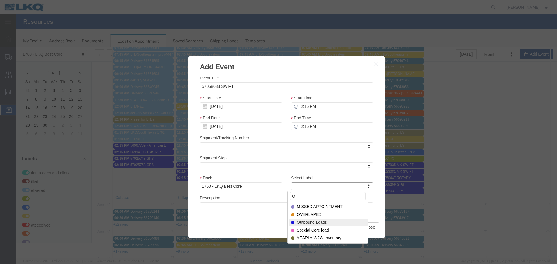
type input "O"
select select "80"
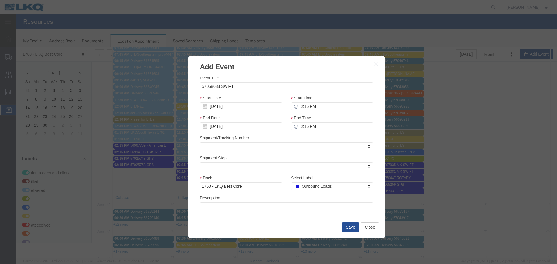
click at [279, 197] on div "Description" at bounding box center [287, 205] width 174 height 21
click at [221, 110] on input "[DATE]" at bounding box center [241, 106] width 82 height 8
drag, startPoint x: 215, startPoint y: 114, endPoint x: 213, endPoint y: 109, distance: 4.9
click at [215, 114] on th "[DATE]" at bounding box center [231, 116] width 44 height 9
click at [213, 107] on input "[DATE]" at bounding box center [241, 106] width 82 height 8
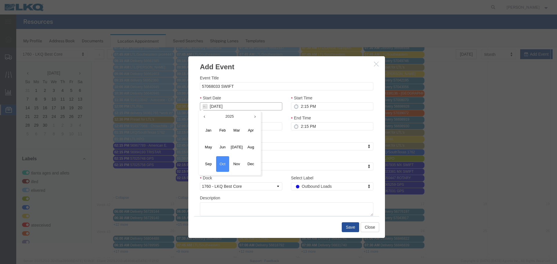
click at [213, 107] on input "[DATE]" at bounding box center [241, 106] width 82 height 8
type input "10"
type input "[DATE]"
type input "10/9/2"
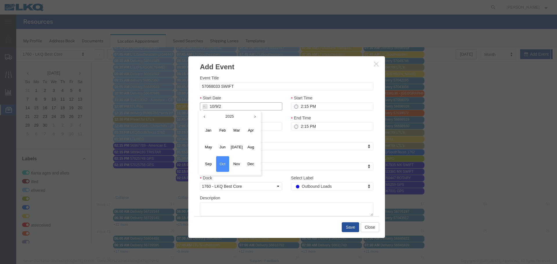
type input "10/09/2"
type input "[DATE]"
click at [233, 95] on div "Start Date [DATE]" at bounding box center [241, 103] width 82 height 16
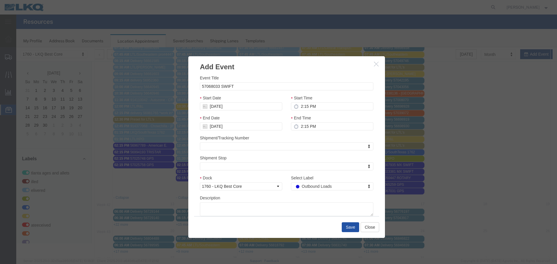
click at [352, 233] on div "Save Close" at bounding box center [286, 228] width 185 height 22
click at [349, 225] on button "Save" at bounding box center [350, 228] width 17 height 10
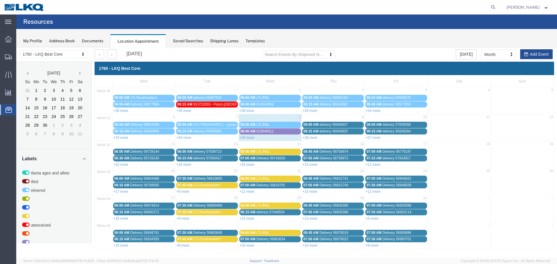
scroll to position [0, 0]
click at [313, 137] on link "+28 more" at bounding box center [310, 138] width 15 height 4
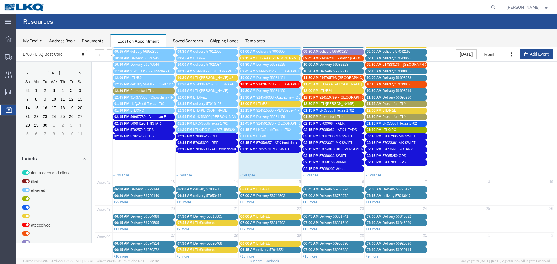
scroll to position [145, 0]
